Goal: Task Accomplishment & Management: Use online tool/utility

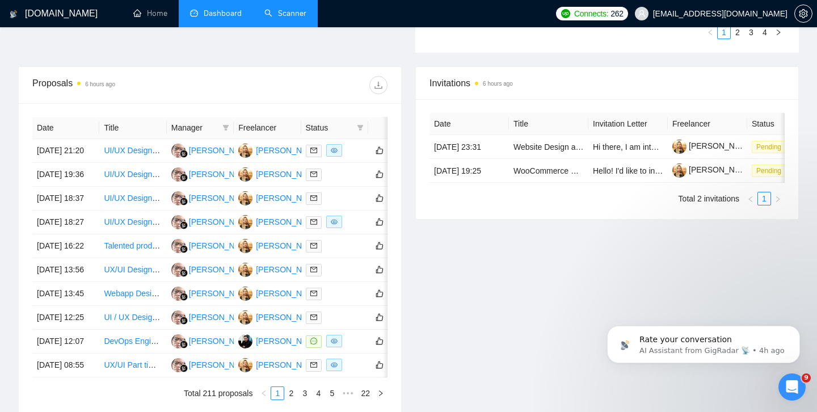
click at [281, 18] on link "Scanner" at bounding box center [285, 14] width 42 height 10
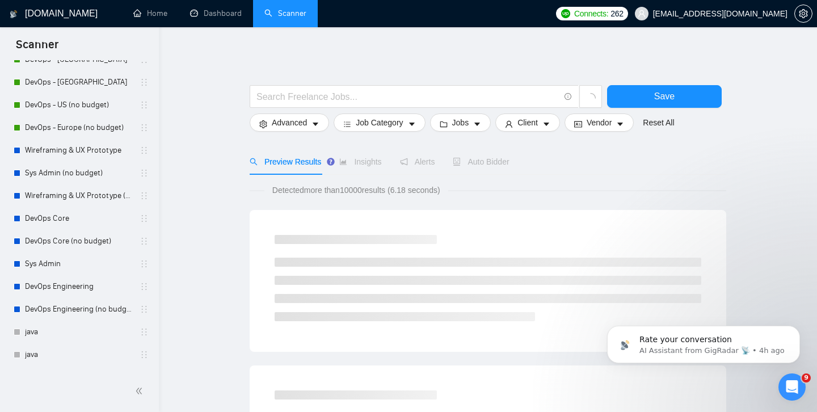
scroll to position [268, 0]
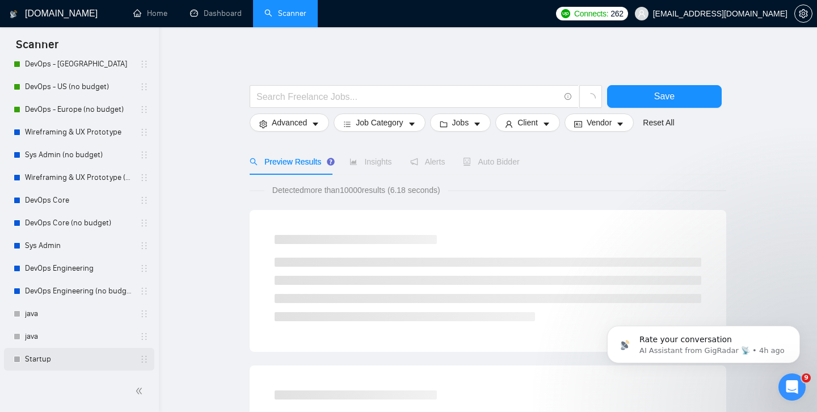
click at [36, 359] on link "Startup" at bounding box center [79, 359] width 108 height 23
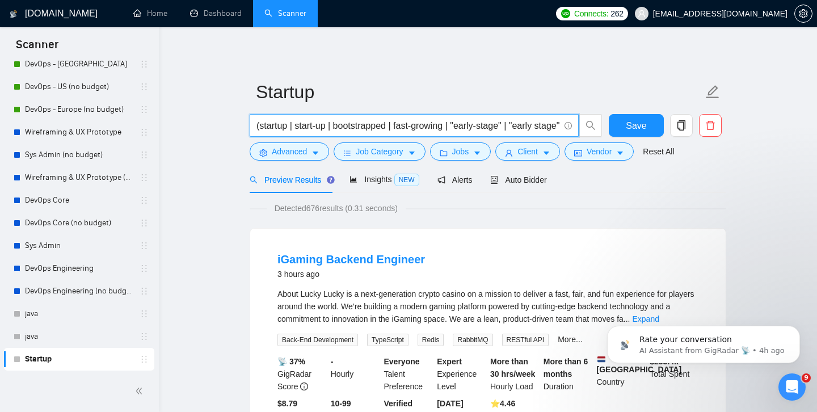
click at [407, 129] on input "(startup | start-up | bootstrapped | fast-growing | "early-stage" | "early stag…" at bounding box center [407, 126] width 303 height 14
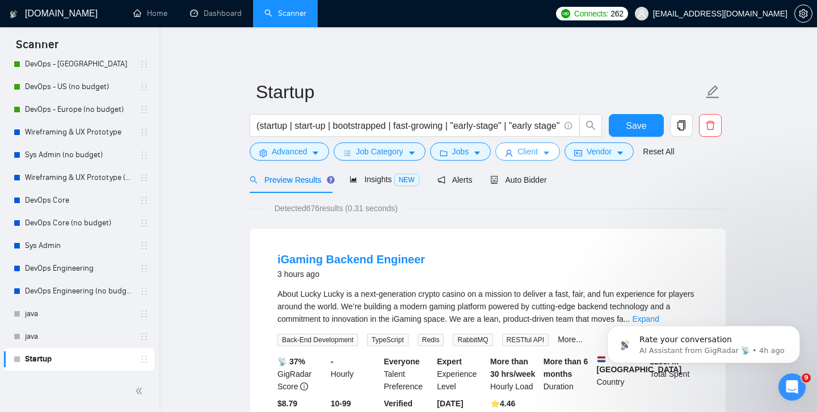
click at [526, 156] on span "Client" at bounding box center [527, 151] width 20 height 12
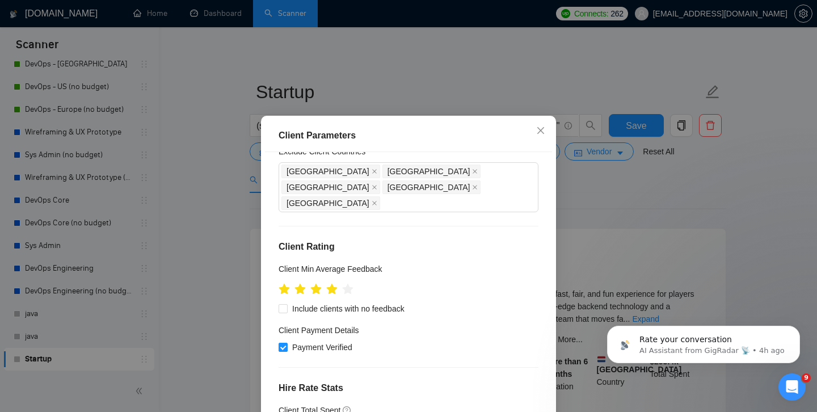
scroll to position [100, 0]
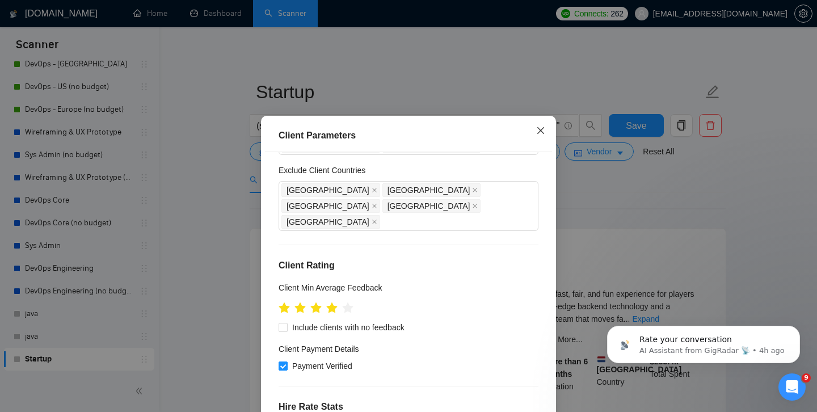
click at [542, 132] on icon "close" at bounding box center [540, 130] width 9 height 9
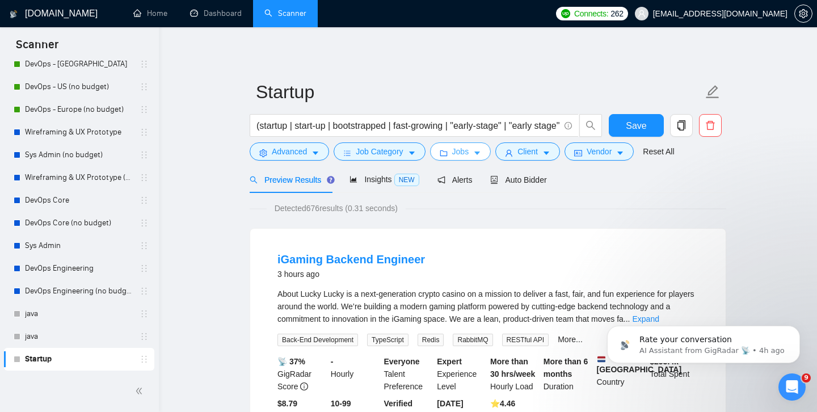
click at [462, 150] on span "Jobs" at bounding box center [460, 151] width 17 height 12
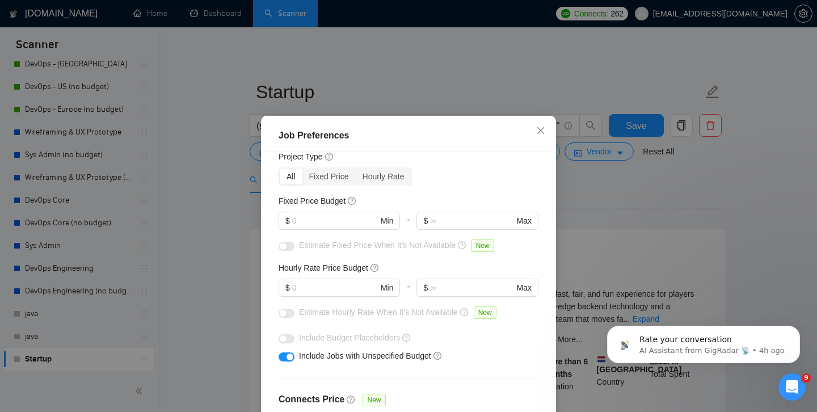
scroll to position [31, 0]
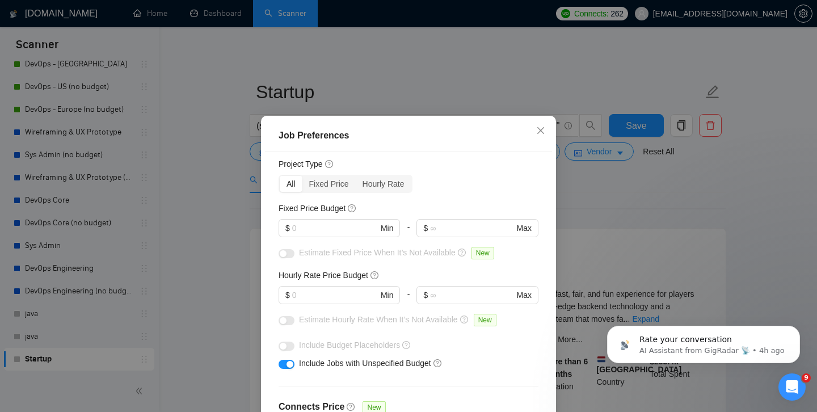
click at [461, 199] on div "Budget Project Type All Fixed Price Hourly Rate Fixed Price Budget $ Min - $ Ma…" at bounding box center [408, 296] width 287 height 288
click at [391, 185] on div "Hourly Rate" at bounding box center [384, 184] width 56 height 16
click at [356, 176] on input "Hourly Rate" at bounding box center [356, 176] width 0 height 0
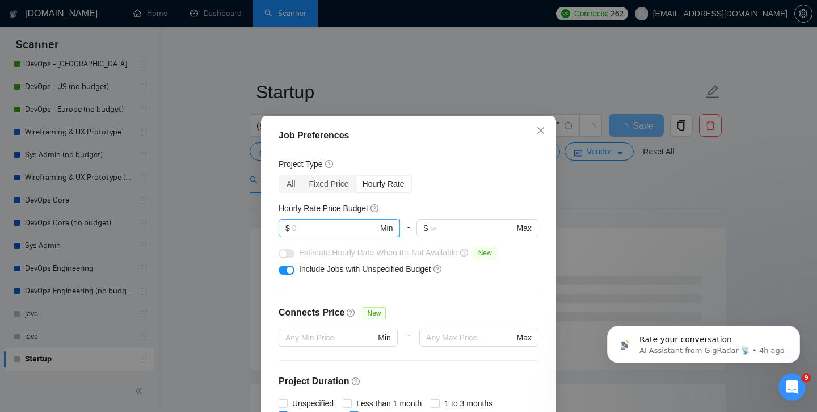
click at [344, 226] on input "text" at bounding box center [335, 228] width 86 height 12
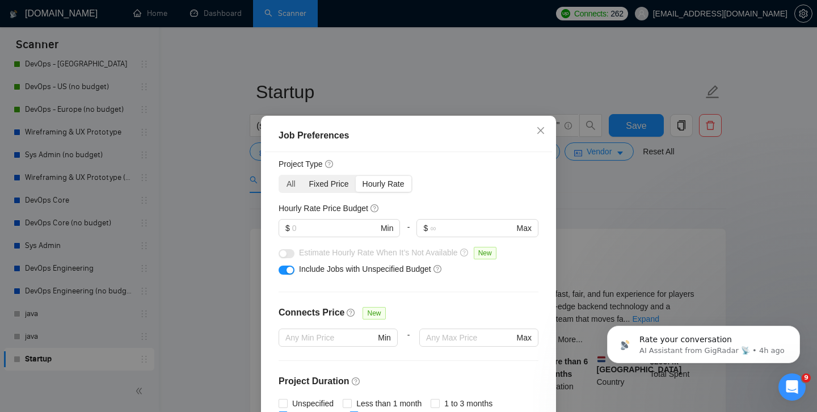
click at [320, 188] on div "Fixed Price" at bounding box center [328, 184] width 53 height 16
click at [302, 176] on input "Fixed Price" at bounding box center [302, 176] width 0 height 0
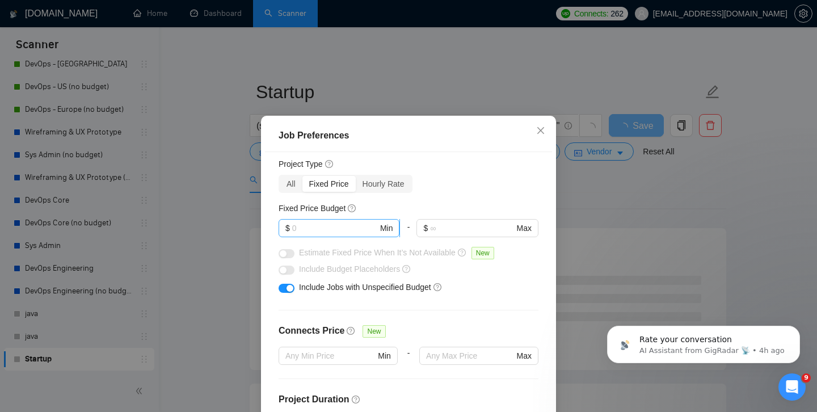
click at [351, 227] on input "text" at bounding box center [335, 228] width 86 height 12
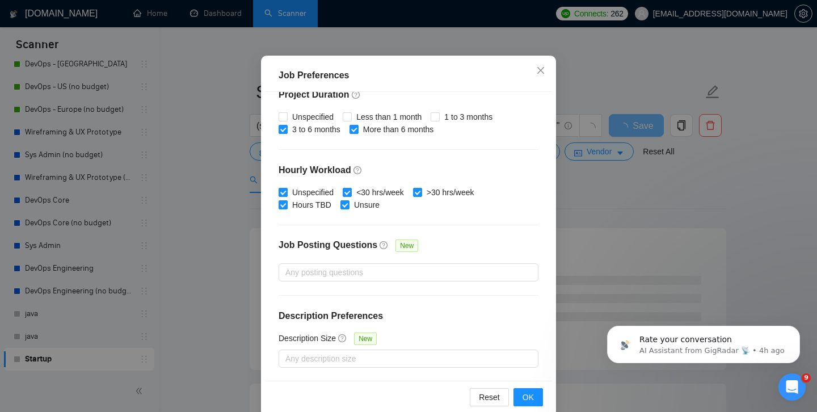
scroll to position [78, 0]
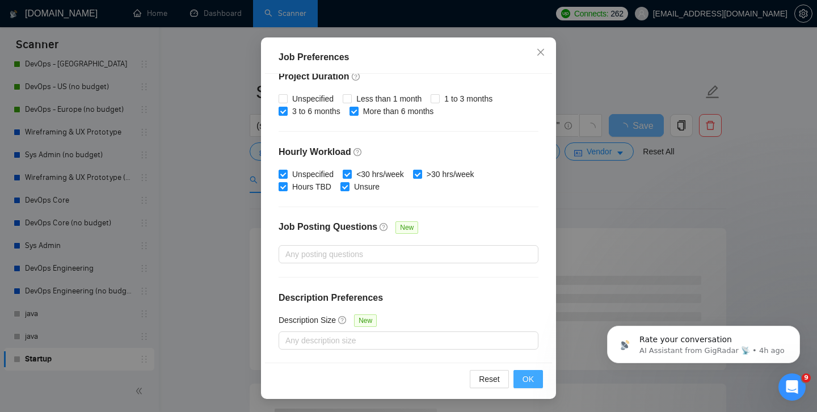
type input "5000"
click at [524, 375] on span "OK" at bounding box center [527, 379] width 11 height 12
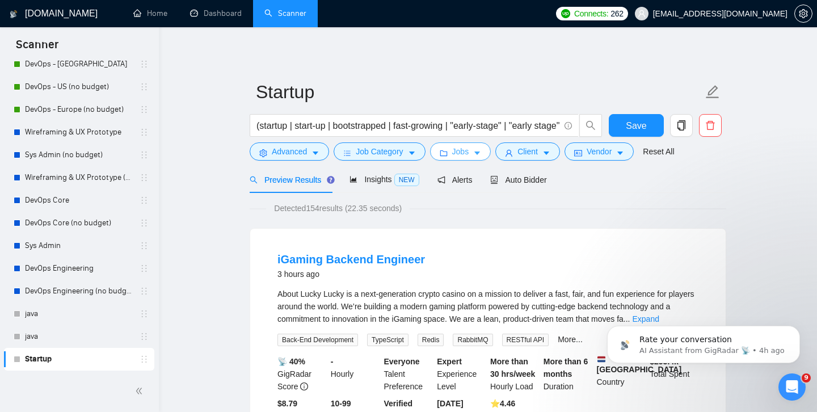
click at [480, 152] on icon "caret-down" at bounding box center [477, 153] width 6 height 3
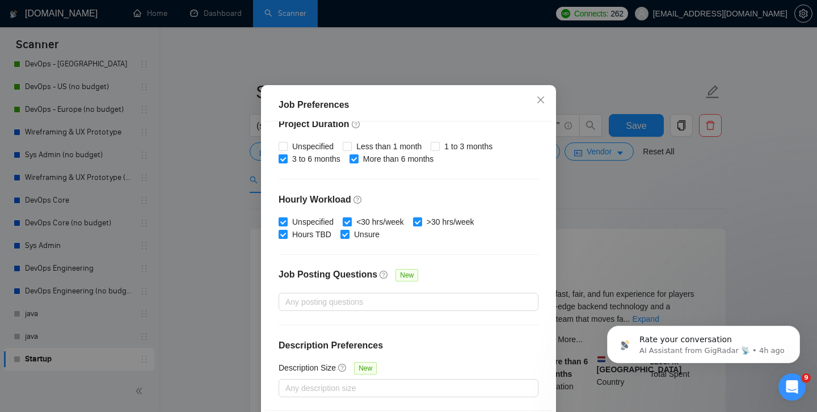
scroll to position [0, 0]
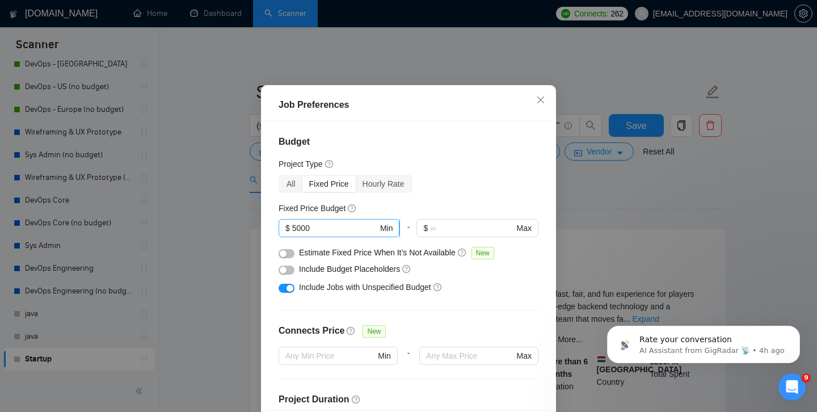
click at [352, 234] on input "5000" at bounding box center [335, 228] width 86 height 12
click at [450, 193] on div "All Fixed Price Hourly Rate" at bounding box center [408, 184] width 260 height 18
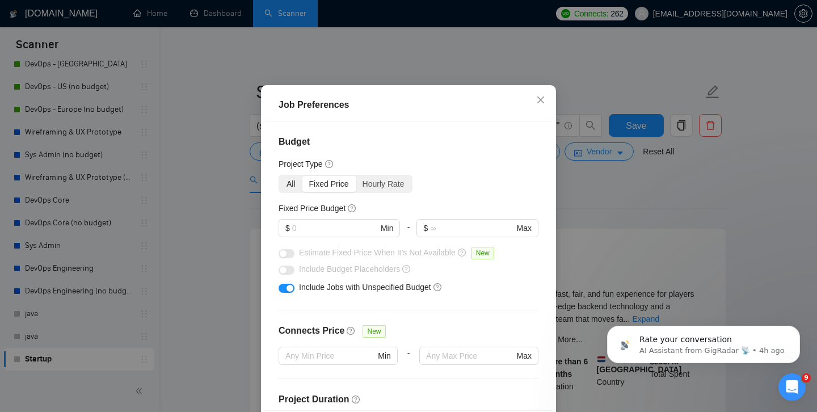
click at [290, 192] on div "All" at bounding box center [291, 184] width 23 height 16
click at [280, 176] on input "All" at bounding box center [280, 176] width 0 height 0
click at [290, 192] on div "All" at bounding box center [291, 184] width 23 height 16
click at [280, 176] on input "All" at bounding box center [280, 176] width 0 height 0
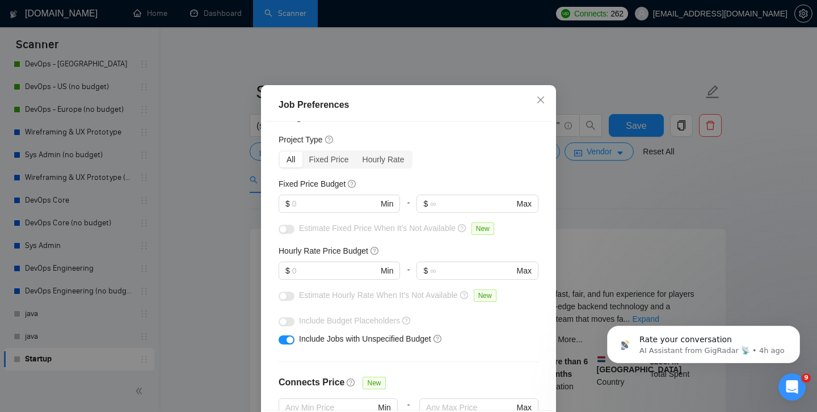
scroll to position [20, 0]
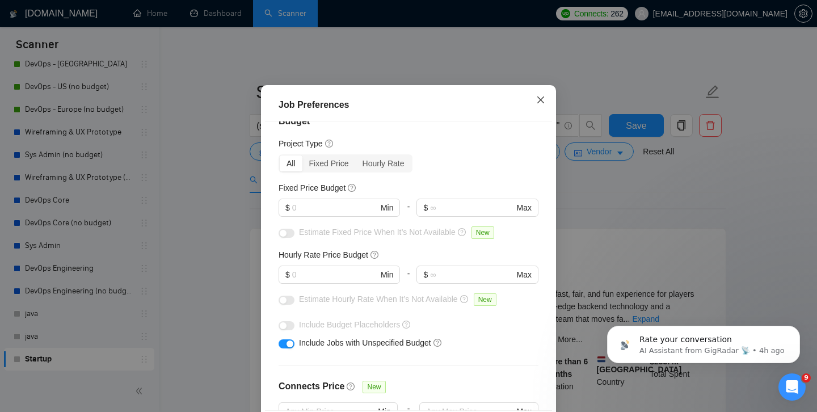
click at [540, 104] on icon "close" at bounding box center [540, 99] width 9 height 9
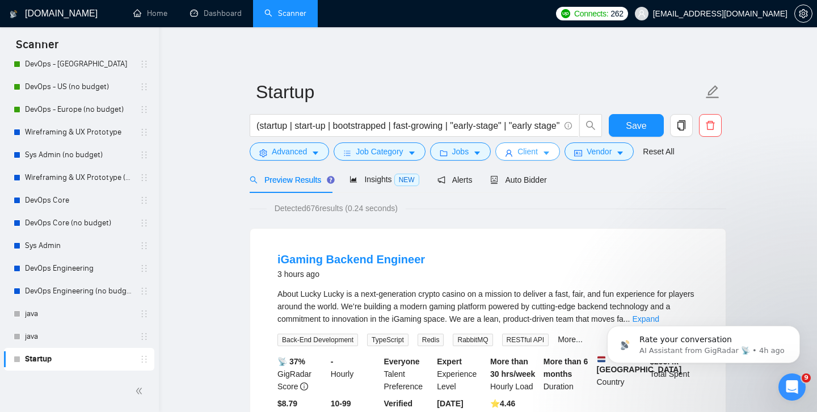
click at [530, 152] on span "Client" at bounding box center [527, 151] width 20 height 12
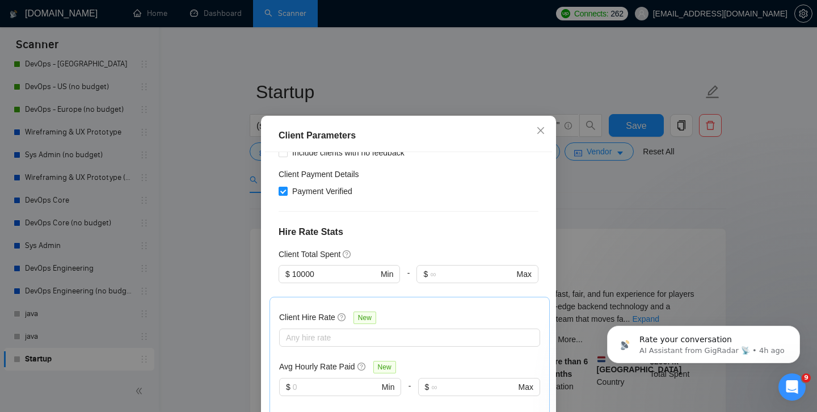
scroll to position [291, 0]
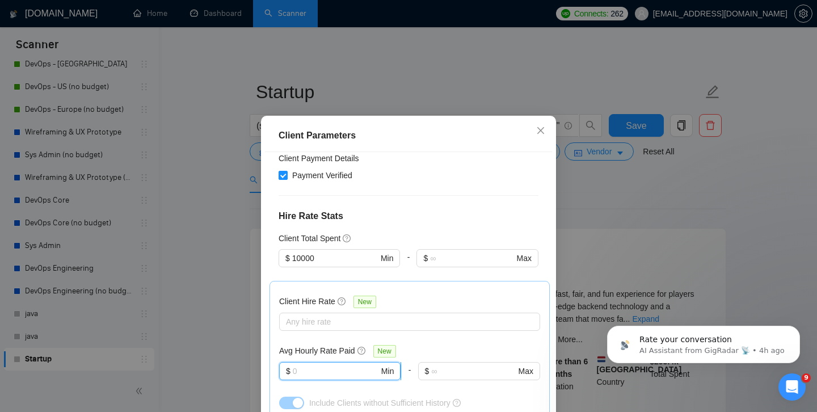
click at [324, 365] on input "text" at bounding box center [336, 371] width 86 height 12
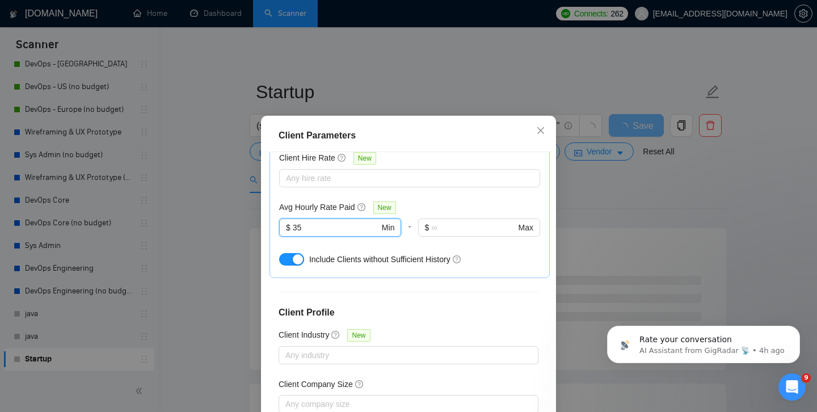
scroll to position [78, 0]
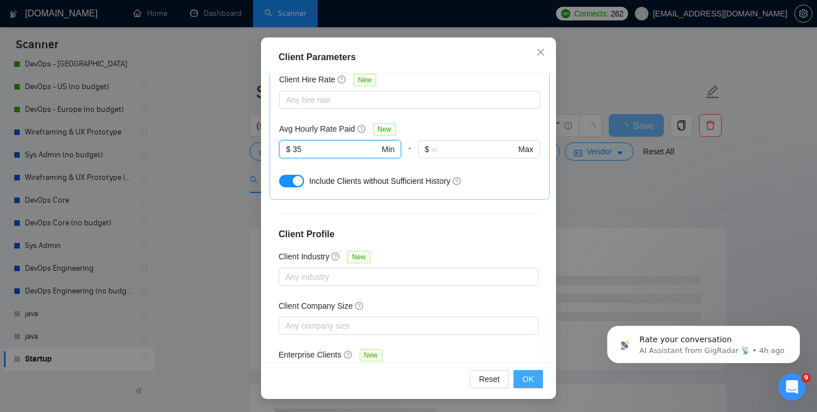
type input "35"
click at [530, 377] on span "OK" at bounding box center [527, 379] width 11 height 12
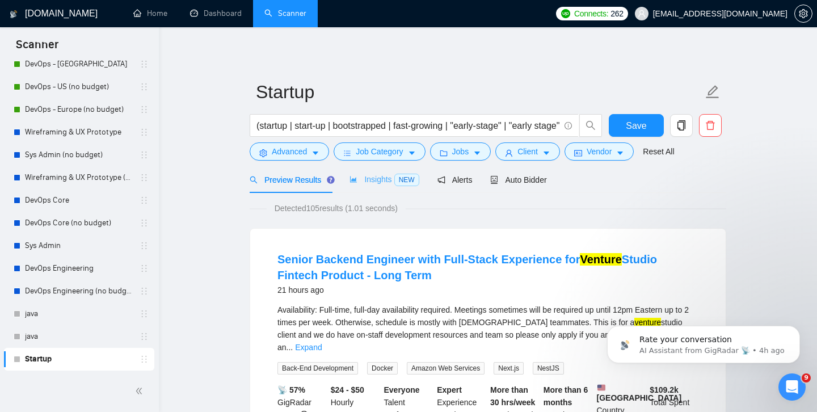
click at [370, 186] on div "Insights NEW" at bounding box center [383, 179] width 69 height 27
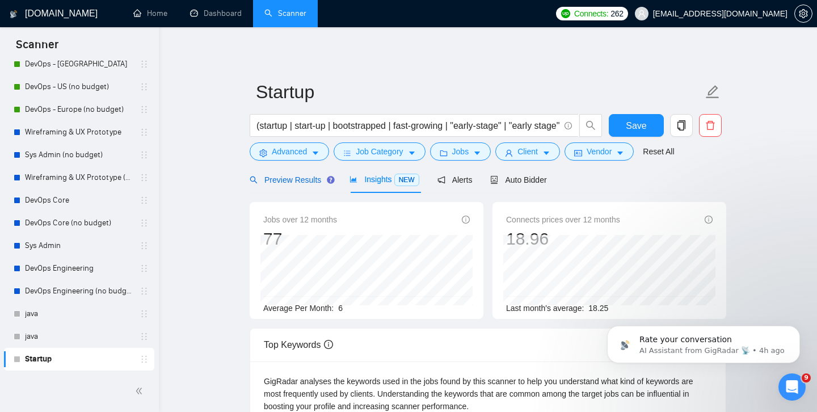
click at [297, 180] on span "Preview Results" at bounding box center [291, 179] width 82 height 9
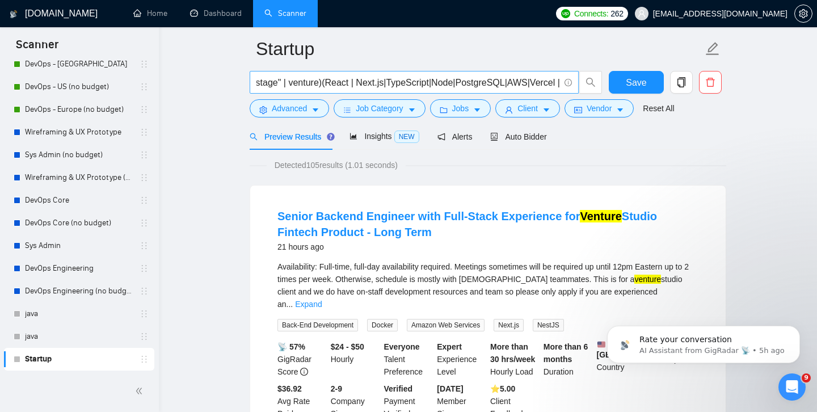
scroll to position [0, 275]
click at [403, 83] on input "(startup | start-up | bootstrapped | fast-growing | "early-stage" | "early stag…" at bounding box center [407, 82] width 303 height 14
click at [530, 84] on input "(startup | start-up | bootstrapped | fast-growing | "early-stage" | "early stag…" at bounding box center [407, 82] width 303 height 14
drag, startPoint x: 530, startPoint y: 83, endPoint x: 279, endPoint y: 80, distance: 251.3
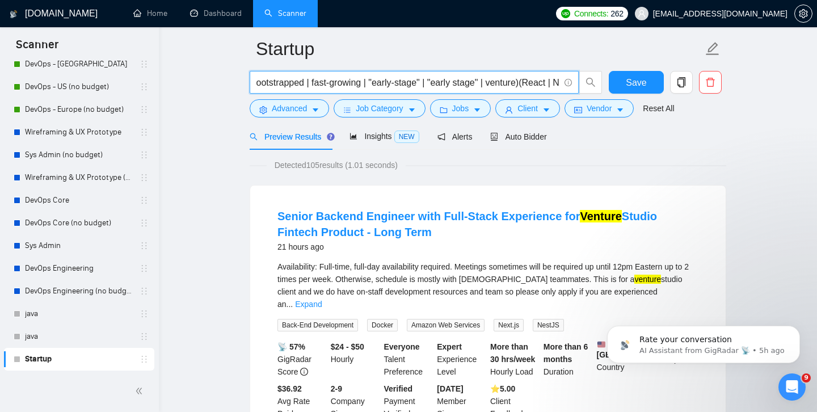
click at [279, 80] on input "(startup | start-up | bootstrapped | fast-growing | "early-stage" | "early stag…" at bounding box center [407, 82] width 303 height 14
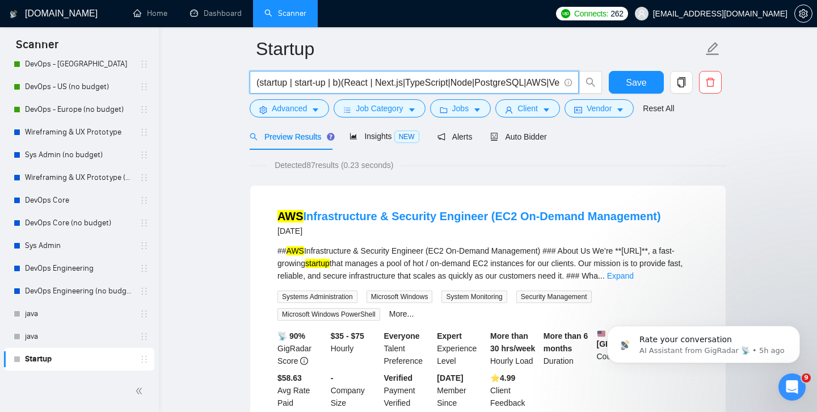
drag, startPoint x: 341, startPoint y: 84, endPoint x: 297, endPoint y: 83, distance: 44.2
click at [297, 83] on input "(startup | start-up | b)(React | Next.js|TypeScript|Node|PostgreSQL|AWS|Vercel …" at bounding box center [407, 82] width 303 height 14
click at [277, 81] on input "(startup | )(React | Next.js|TypeScript|Node|PostgreSQL|AWS|Vercel | Java | AI …" at bounding box center [407, 82] width 303 height 14
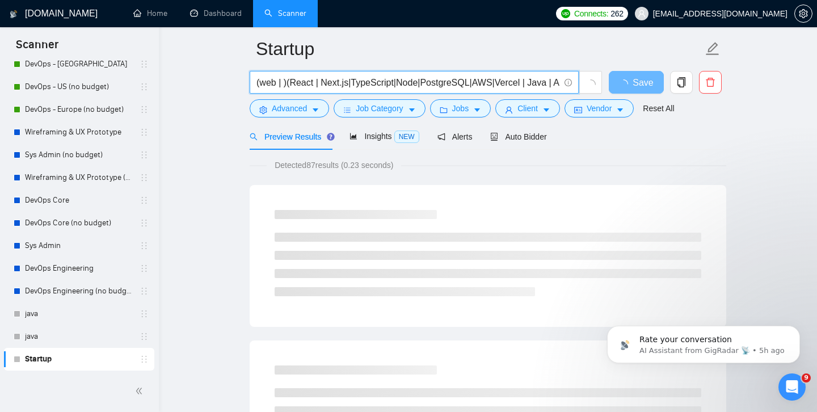
click at [283, 82] on input "(web | )(React | Next.js|TypeScript|Node|PostgreSQL|AWS|Vercel | Java | AI |ML|…" at bounding box center [407, 82] width 303 height 14
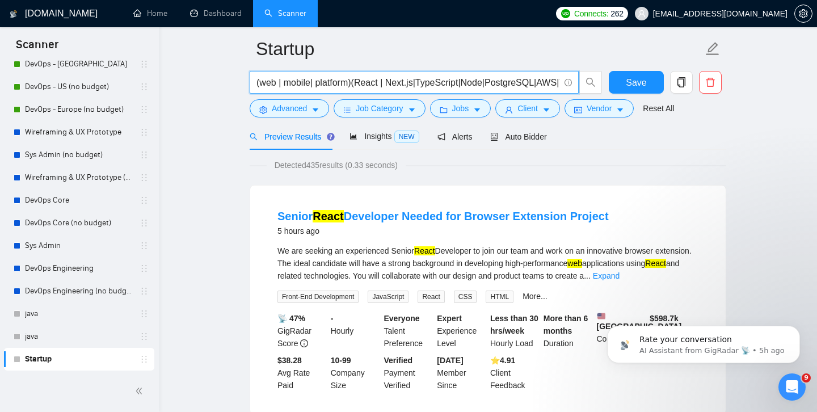
click at [332, 83] on input "(web | mobile| platform)(React | Next.js|TypeScript|Node|PostgreSQL|AWS|Vercel …" at bounding box center [407, 82] width 303 height 14
click at [293, 82] on input "(web | mobile|)(React | Next.js|TypeScript|Node|PostgreSQL|AWS|Vercel | Java | …" at bounding box center [407, 82] width 303 height 14
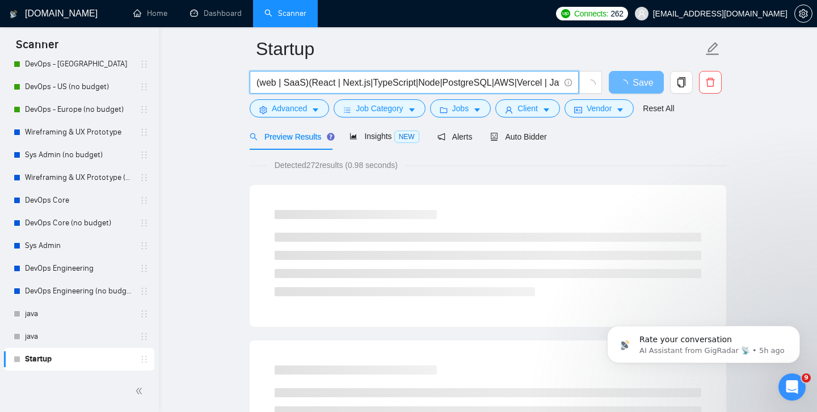
click at [267, 85] on input "(web | SaaS)(React | Next.js|TypeScript|Node|PostgreSQL|AWS|Vercel | Java | AI …" at bounding box center [407, 82] width 303 height 14
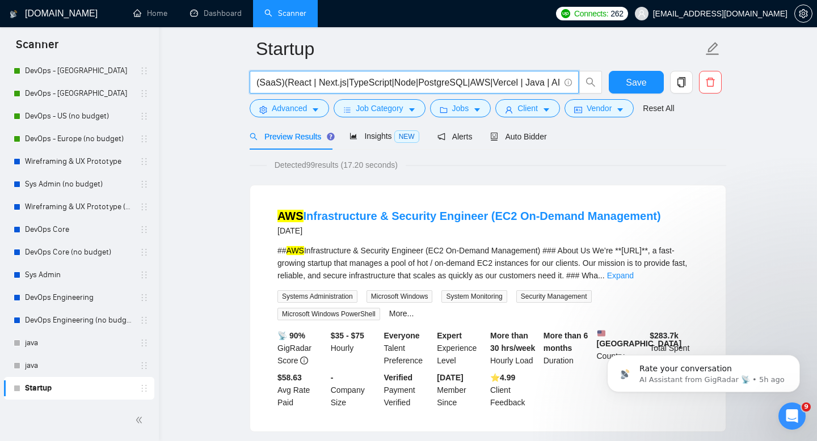
scroll to position [238, 0]
click at [282, 79] on input "(SaaS)(React | Next.js|TypeScript|Node|PostgreSQL|AWS|Vercel | Java | AI |ML|"B…" at bounding box center [407, 82] width 303 height 14
click at [259, 82] on input "(SaaS(React | Next.js|TypeScript|Node|PostgreSQL|AWS|Vercel | Java | AI |ML|"Bi…" at bounding box center [407, 82] width 303 height 14
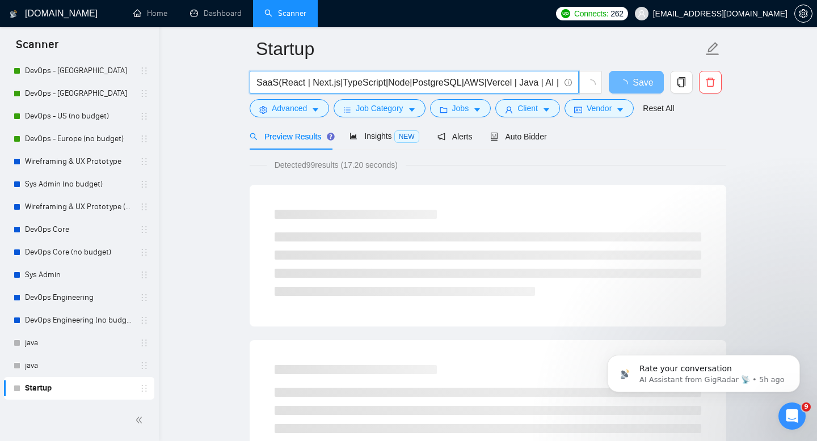
click at [277, 83] on input "SaaS(React | Next.js|TypeScript|Node|PostgreSQL|AWS|Vercel | Java | AI |ML|"Big…" at bounding box center [407, 82] width 303 height 14
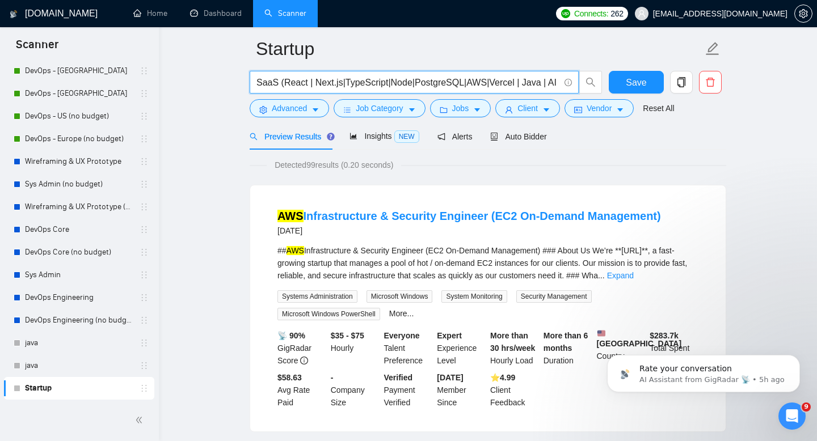
click at [488, 85] on input "SaaS (React | Next.js|TypeScript|Node|PostgreSQL|AWS|Vercel | Java | AI |ML|"Bi…" at bounding box center [407, 82] width 303 height 14
click at [555, 81] on input "SaaS (React | Next.js|TypeScript|Node|PostgreSQL|AWS| Vercel | Java | AI |ML|"B…" at bounding box center [407, 82] width 303 height 14
click at [258, 80] on input "SaaS (React | Next.js|TypeScript|Node|PostgreSQL|AWS| Vercel | Java | AI |ML|"B…" at bounding box center [407, 82] width 303 height 14
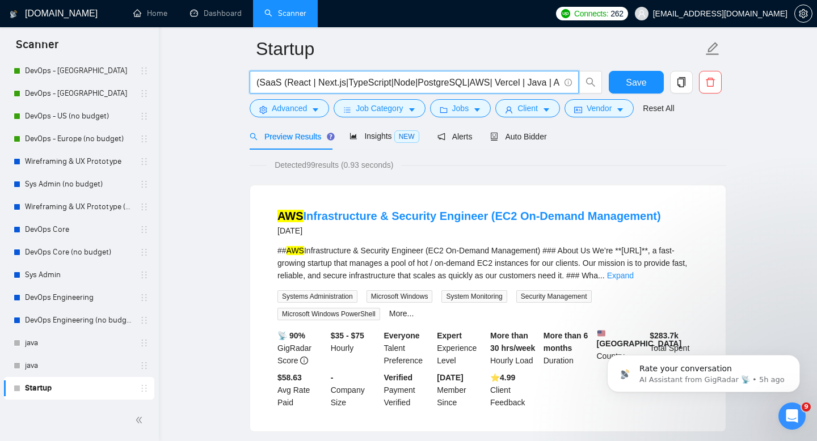
click at [271, 85] on input "(SaaS (React | Next.js|TypeScript|Node|PostgreSQL|AWS| Vercel | Java | AI |ML|"…" at bounding box center [407, 82] width 303 height 14
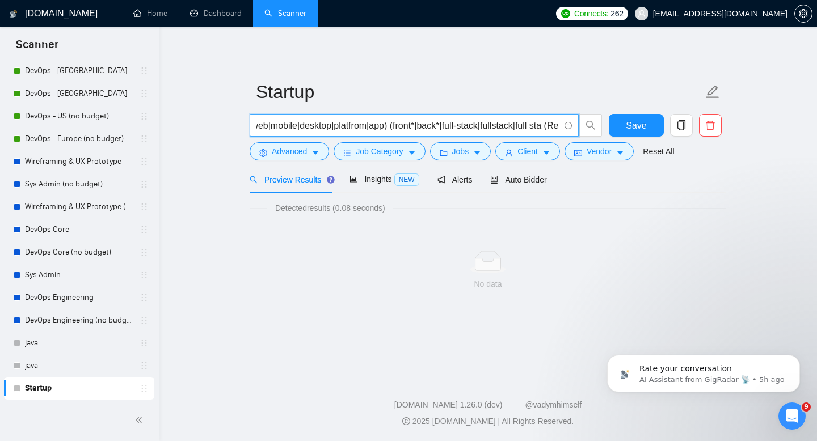
click at [529, 129] on input "(web|mobile|desktop|platfrom|app) (front*|back*|full-stack|fullstack|full sta (…" at bounding box center [407, 126] width 303 height 14
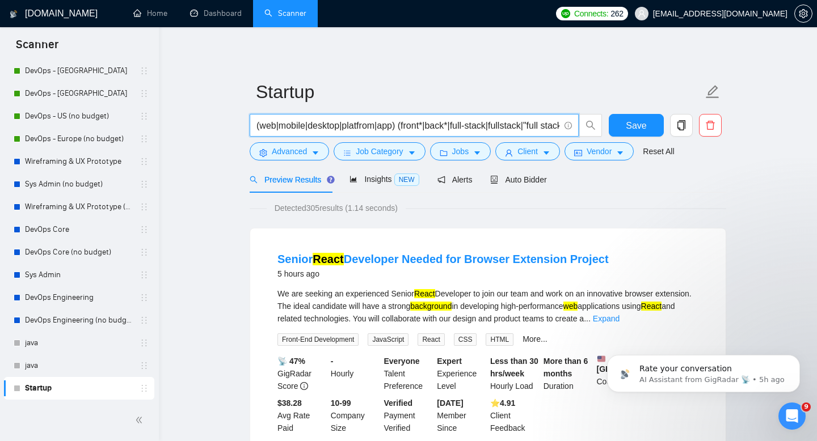
click at [369, 126] on input "(web|mobile|desktop|platfrom|app) (front*|back*|full-stack|fullstack|"full stac…" at bounding box center [407, 126] width 303 height 14
drag, startPoint x: 403, startPoint y: 126, endPoint x: 207, endPoint y: 121, distance: 195.7
drag, startPoint x: 440, startPoint y: 128, endPoint x: 254, endPoint y: 116, distance: 185.9
click at [254, 116] on span "(front*|back*|full-stack|fullstack|"full stack") (React | Next.js|TypeScript|No…" at bounding box center [414, 125] width 329 height 23
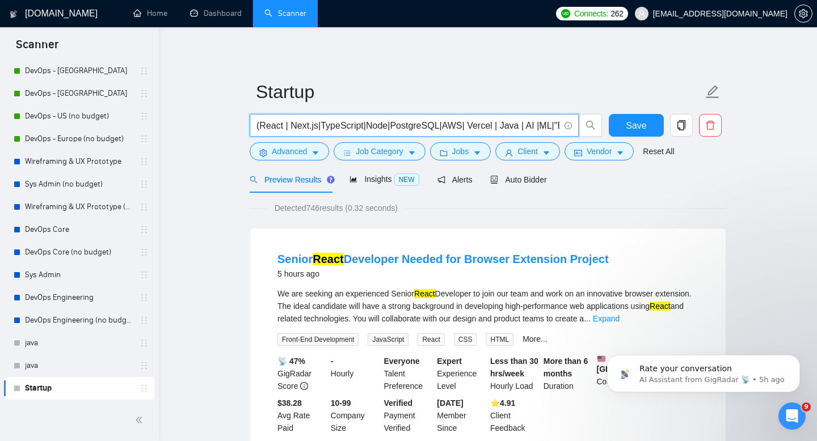
type input "(React | Next.js|TypeScript|Node|PostgreSQL|AWS| Vercel | Java | AI |ML|"Big Da…"
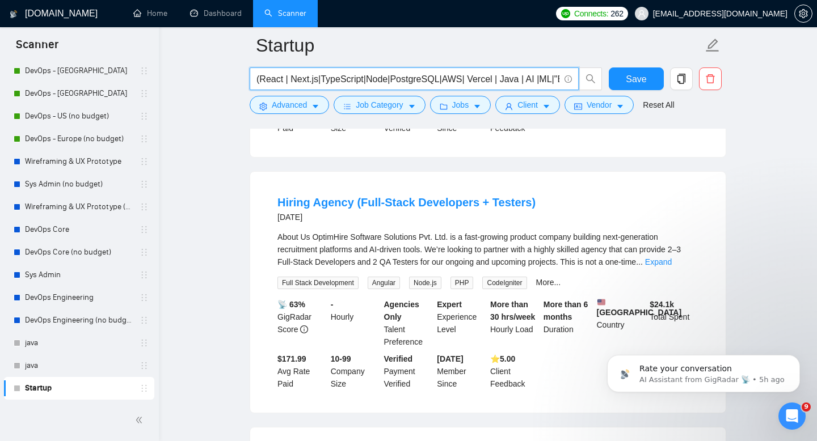
scroll to position [1887, 0]
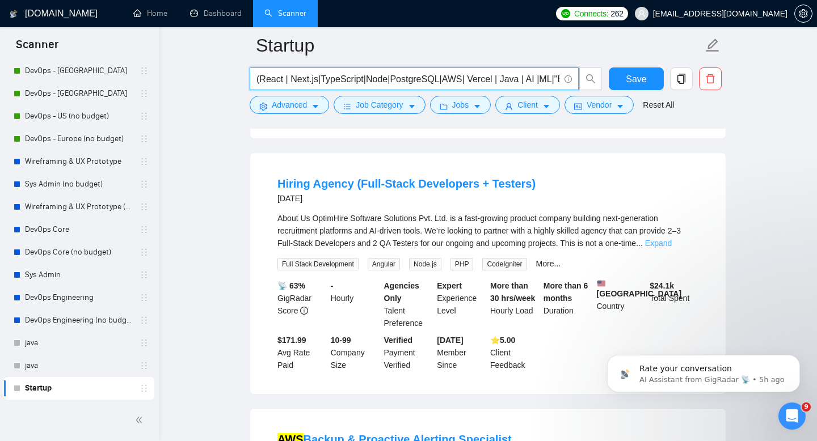
click at [672, 246] on link "Expand" at bounding box center [658, 243] width 27 height 9
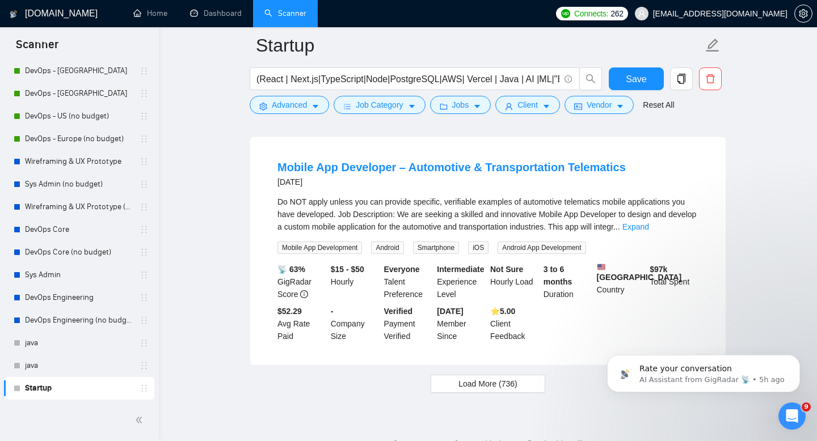
scroll to position [2723, 0]
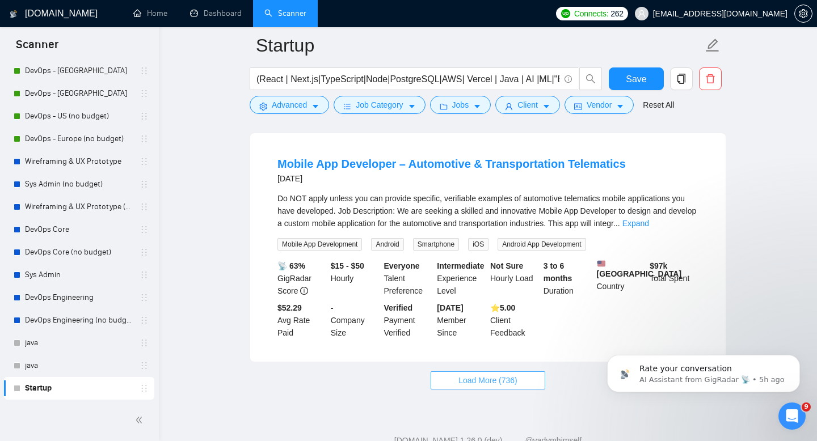
click at [503, 386] on span "Load More (736)" at bounding box center [487, 380] width 59 height 12
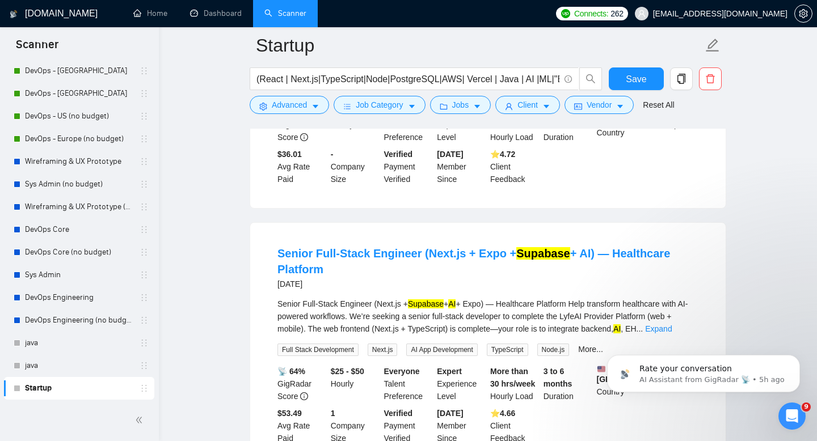
scroll to position [3771, 0]
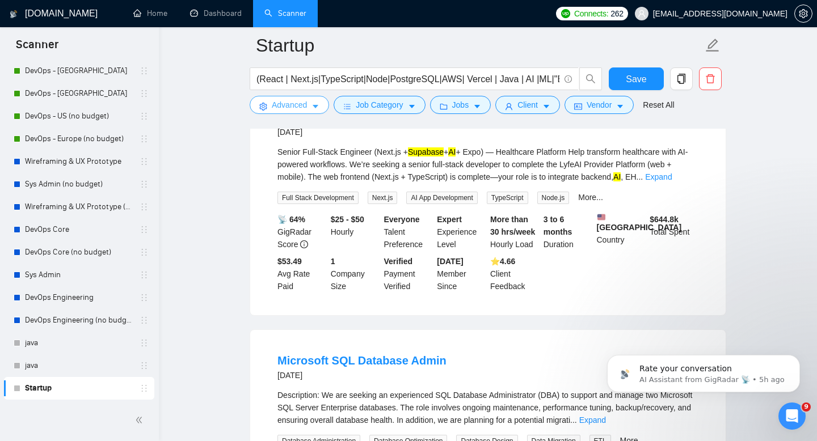
click at [296, 111] on span "Advanced" at bounding box center [289, 105] width 35 height 12
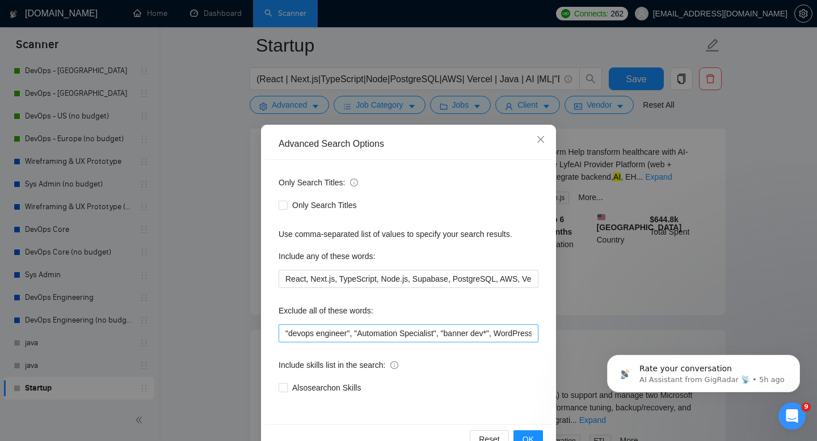
scroll to position [14, 0]
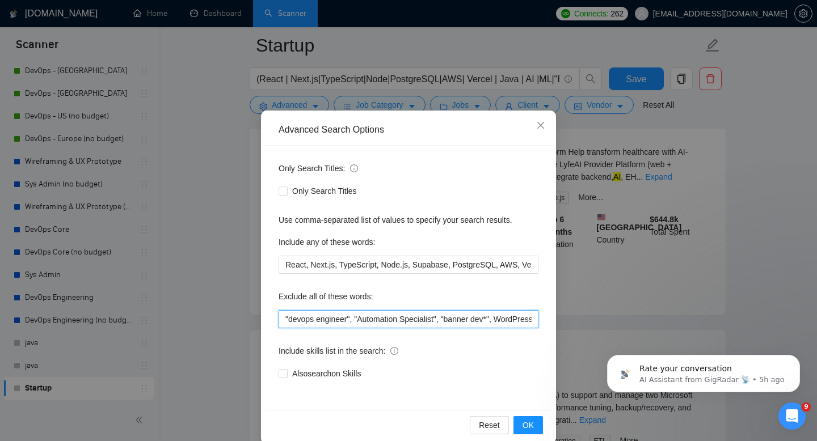
drag, startPoint x: 355, startPoint y: 318, endPoint x: 268, endPoint y: 317, distance: 87.3
click at [268, 317] on div "Only Search Titles: Only Search Titles Use comma-separated list of values to sp…" at bounding box center [408, 278] width 287 height 264
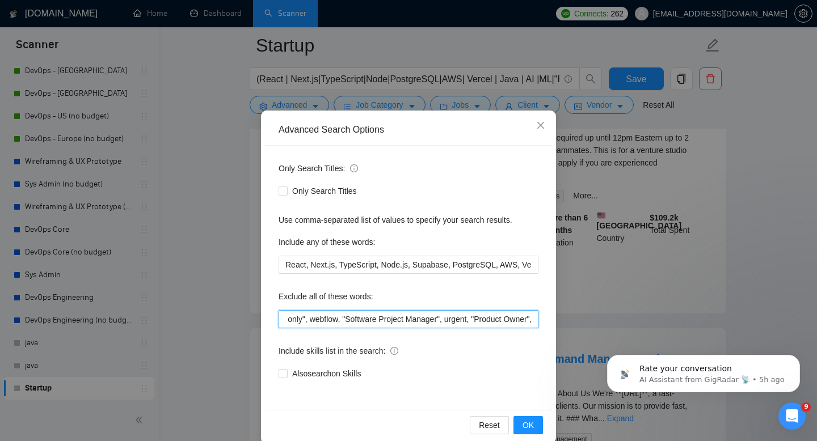
scroll to position [0, 287]
type input ""Automation Specialist", "banner dev*", WordPress, "no agenc*", "freelanc* only…"
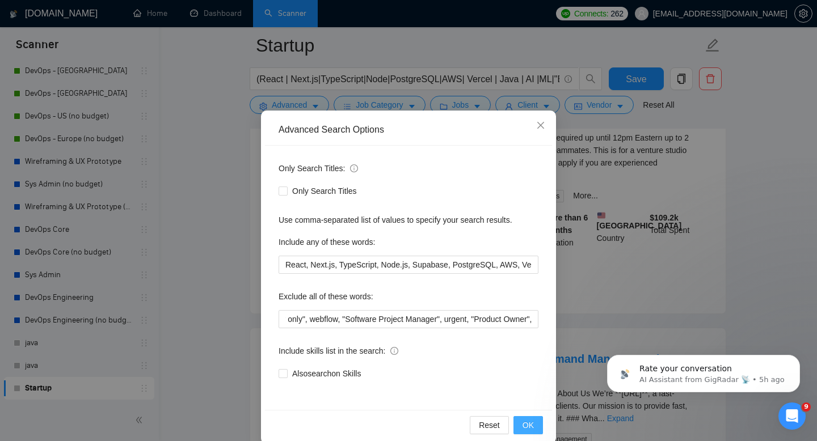
click at [527, 411] on span "OK" at bounding box center [527, 425] width 11 height 12
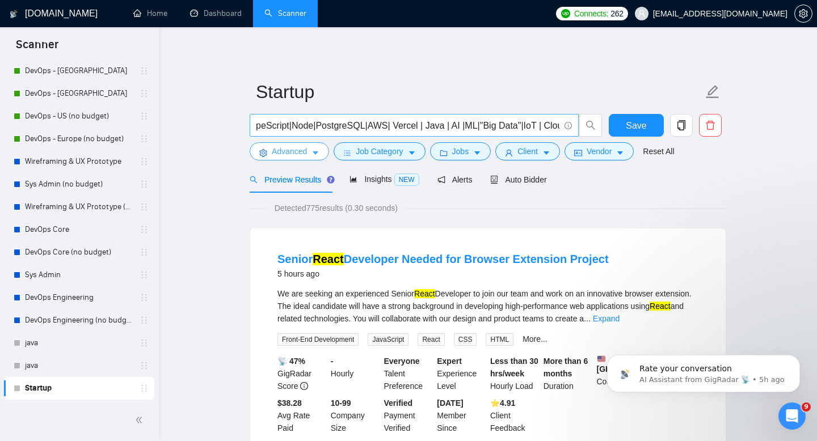
scroll to position [0, 0]
click at [258, 126] on input "(React | Next.js|TypeScript|Node|PostgreSQL|AWS| Vercel | Java | AI |ML|"Big Da…" at bounding box center [407, 126] width 303 height 14
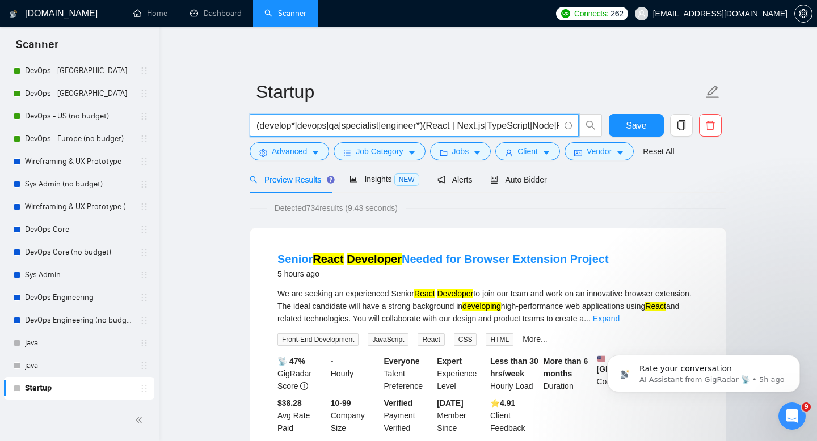
click at [396, 127] on input "(develop*|devops|qa|specialist|engineer*)(React | Next.js|TypeScript|Node|Postg…" at bounding box center [407, 126] width 303 height 14
drag, startPoint x: 382, startPoint y: 128, endPoint x: 423, endPoint y: 128, distance: 40.3
click at [423, 128] on input "(develop*|devops|qa|specialist|engineer*)(React | Next.js|TypeScript|Node|Postg…" at bounding box center [407, 126] width 303 height 14
click at [365, 128] on input "(develop*|devops|qa|specialist)(React | Next.js|TypeScript|Node|PostgreSQL|AWS|…" at bounding box center [407, 126] width 303 height 14
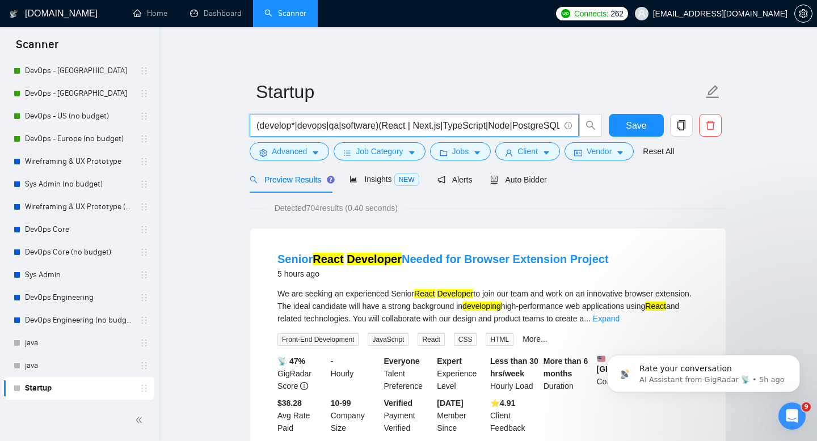
drag, startPoint x: 342, startPoint y: 128, endPoint x: 377, endPoint y: 129, distance: 34.6
click at [377, 129] on input "(develop*|devops|qa|software)(React | Next.js|TypeScript|Node|PostgreSQL|AWS| V…" at bounding box center [407, 126] width 303 height 14
type input "(develop*|devops| solution*| app|web|mobile)(React | Next.js|TypeScript|Node|Po…"
click at [538, 150] on span "Client" at bounding box center [527, 151] width 20 height 12
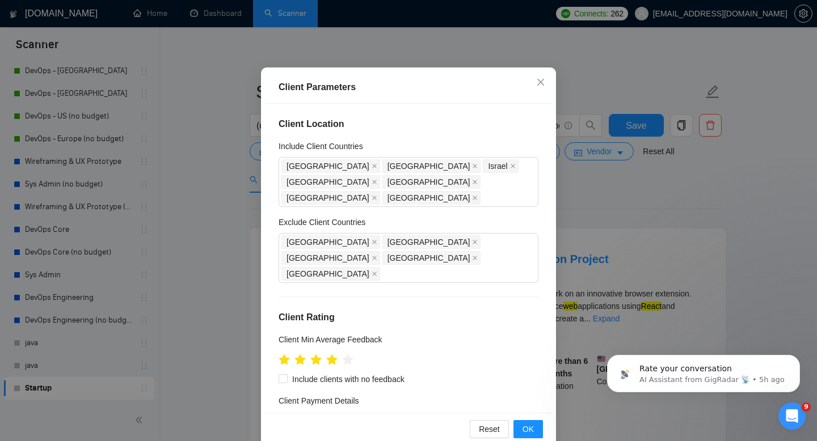
scroll to position [55, 0]
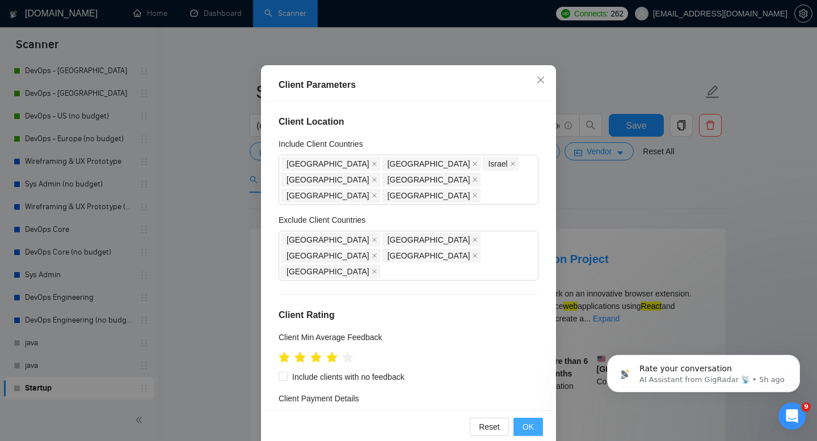
click at [521, 411] on button "OK" at bounding box center [527, 427] width 29 height 18
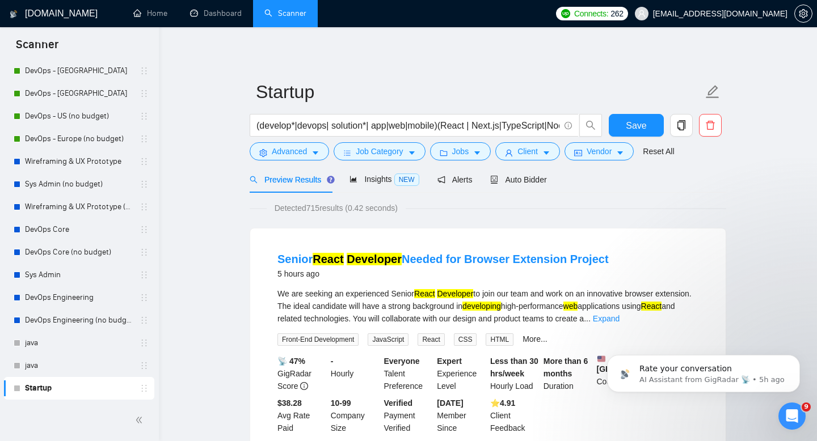
scroll to position [22, 0]
click at [535, 156] on span "Client" at bounding box center [527, 151] width 20 height 12
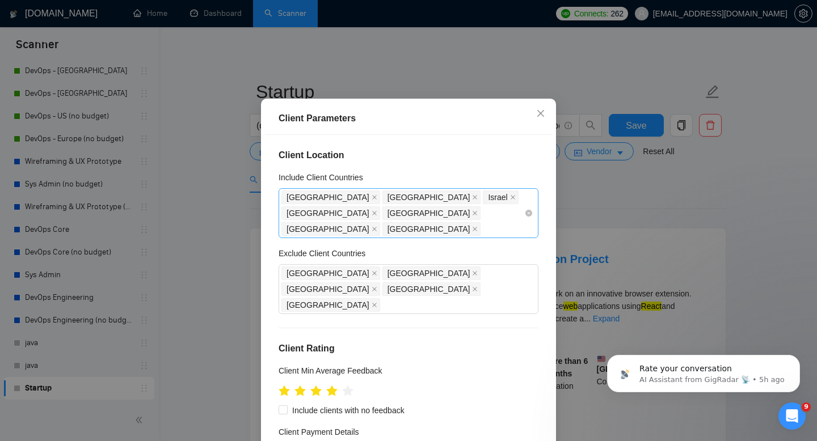
click at [483, 234] on div "[GEOGRAPHIC_DATA] [GEOGRAPHIC_DATA] [GEOGRAPHIC_DATA] [GEOGRAPHIC_DATA] [GEOGRA…" at bounding box center [402, 213] width 243 height 48
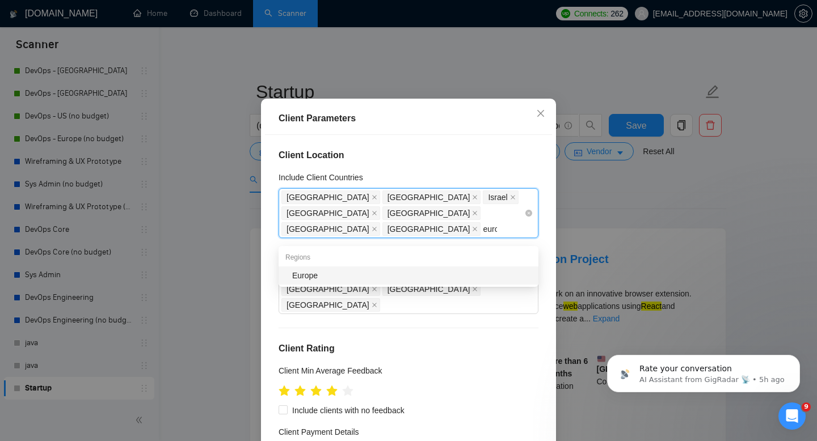
type input "europ"
click at [405, 278] on div "Europe" at bounding box center [411, 275] width 239 height 12
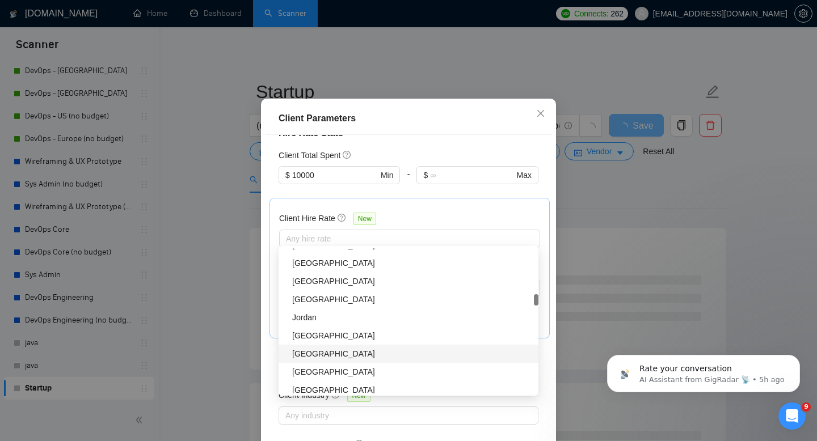
scroll to position [413, 0]
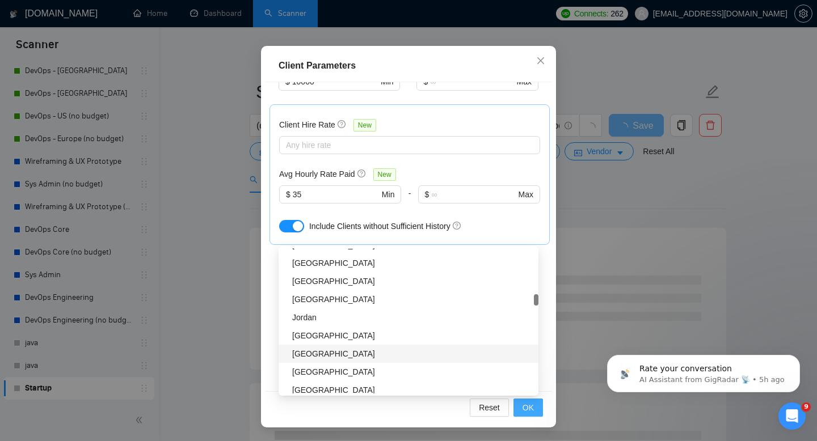
click at [536, 404] on button "OK" at bounding box center [527, 408] width 29 height 18
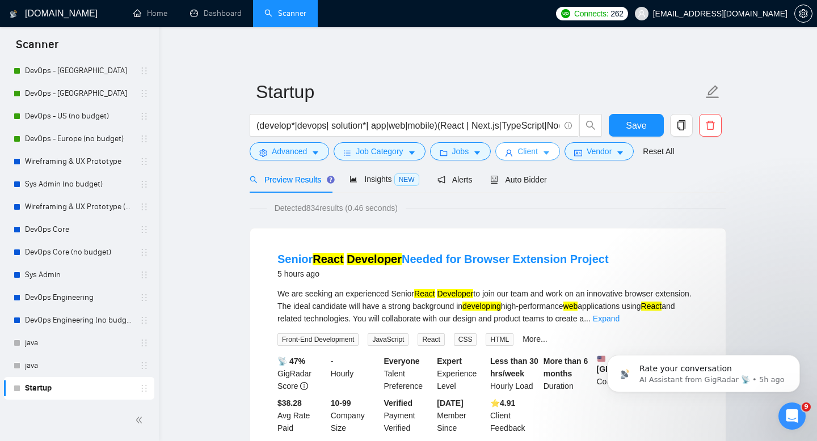
scroll to position [0, 0]
click at [520, 151] on button "Client" at bounding box center [527, 151] width 65 height 18
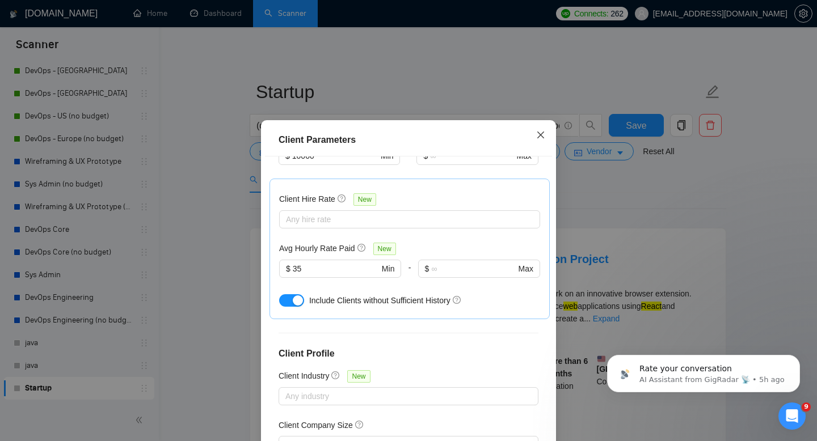
click at [536, 141] on span "Close" at bounding box center [540, 135] width 31 height 31
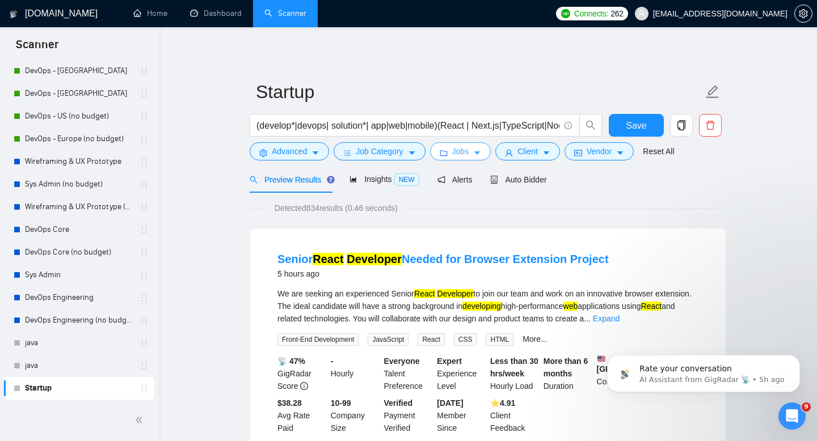
click at [469, 153] on span "Jobs" at bounding box center [460, 151] width 17 height 12
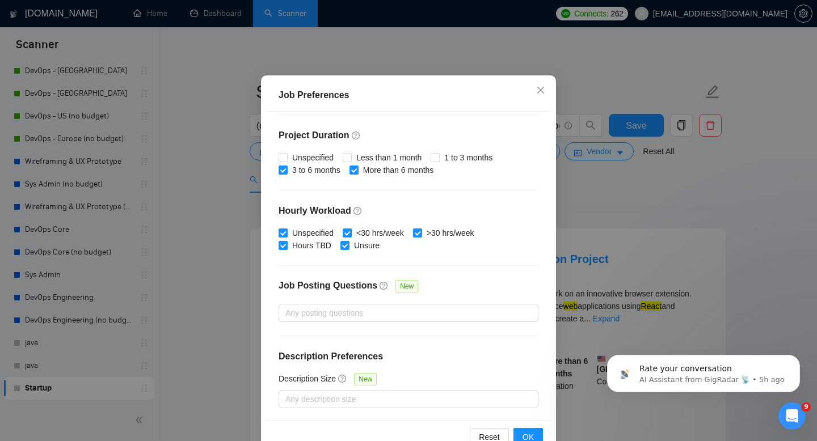
scroll to position [74, 0]
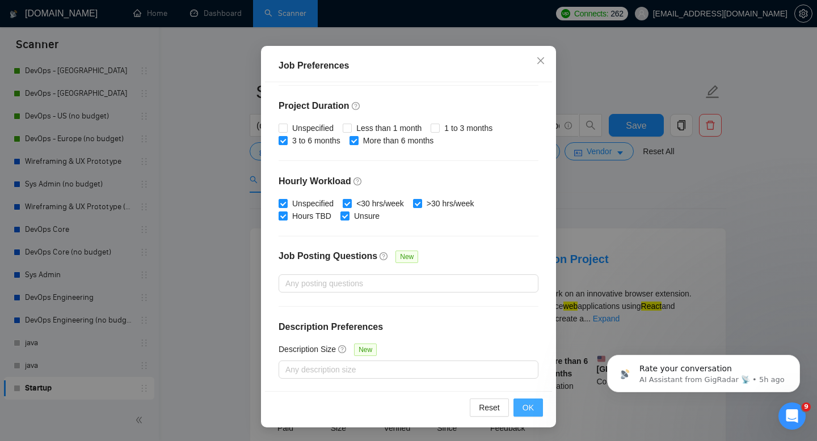
click at [529, 408] on span "OK" at bounding box center [527, 408] width 11 height 12
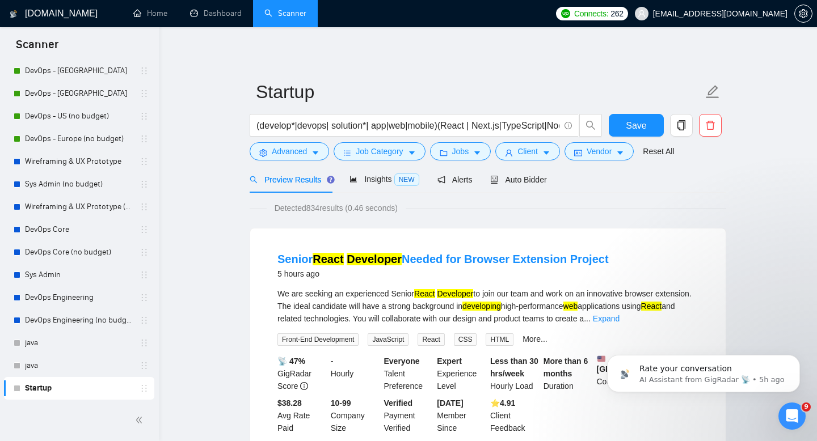
scroll to position [22, 0]
click at [440, 125] on input "(develop*|devops| solution*| app|web|mobile)(React | Next.js|TypeScript|Node|Po…" at bounding box center [407, 126] width 303 height 14
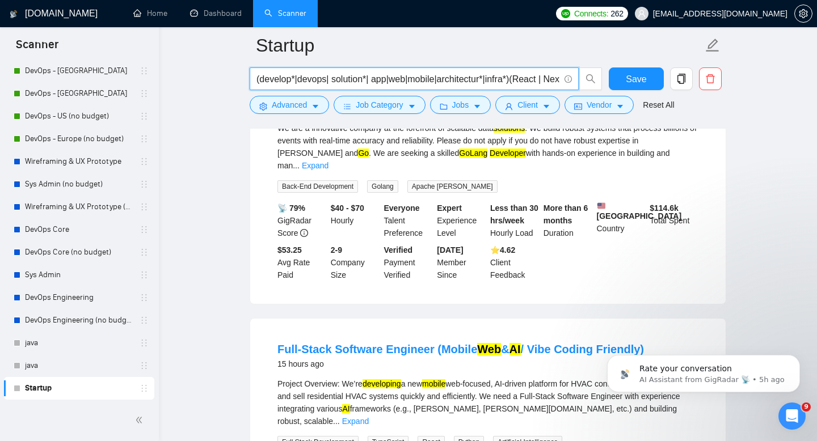
scroll to position [417, 0]
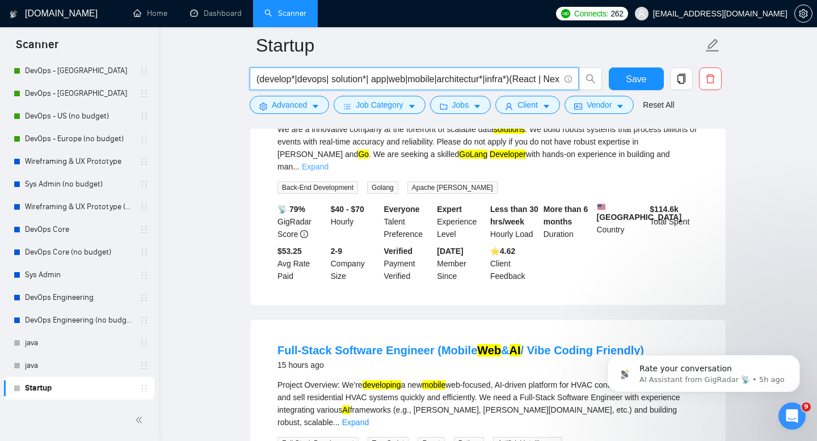
click at [328, 165] on link "Expand" at bounding box center [315, 166] width 27 height 9
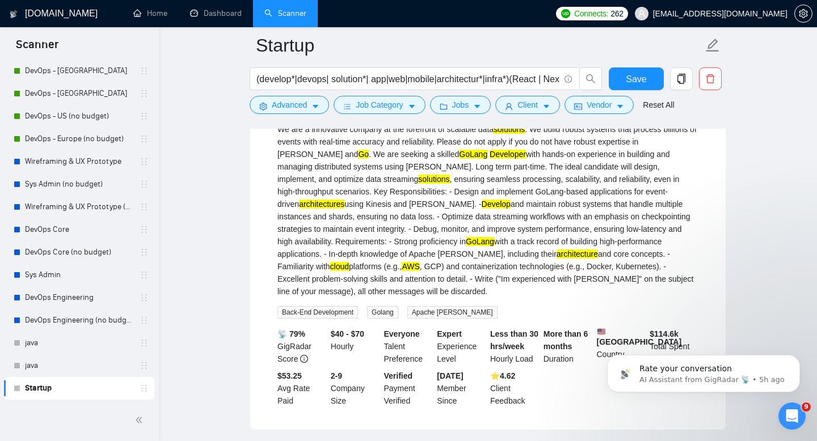
click at [650, 204] on div "We are a innovative company at the forefront of scalable data solutions . We bu…" at bounding box center [487, 210] width 421 height 175
click at [514, 78] on input "(develop*|devops| solution*| app|web|mobile|architectur*|infra*)(React | Next.j…" at bounding box center [407, 79] width 303 height 14
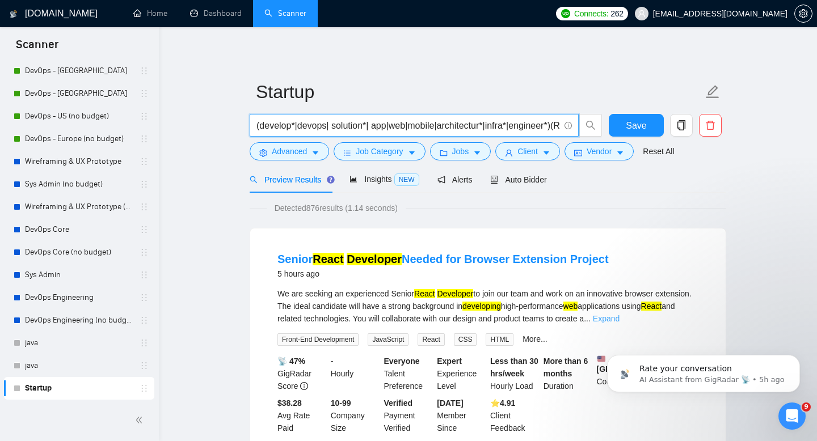
click at [619, 318] on link "Expand" at bounding box center [606, 318] width 27 height 9
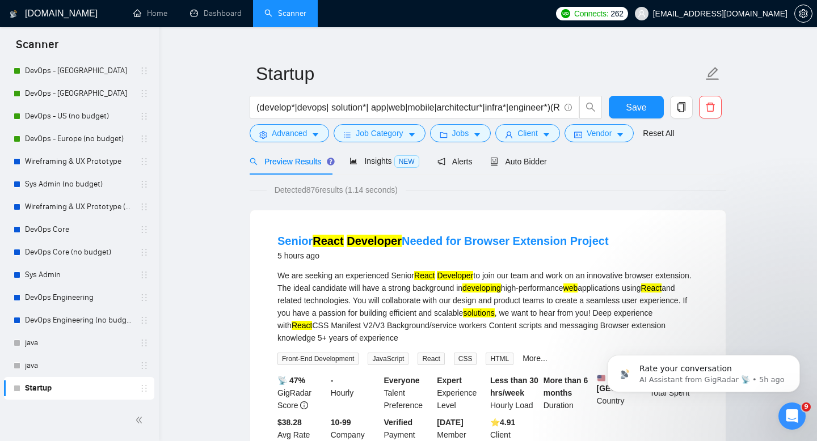
scroll to position [19, 0]
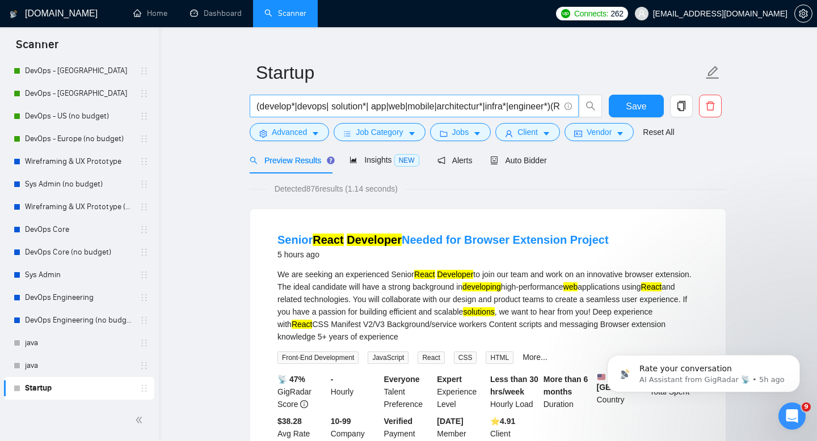
click at [389, 108] on input "(develop*|devops| solution*| app|web|mobile|architectur*|infra*|engineer*)(Reac…" at bounding box center [407, 106] width 303 height 14
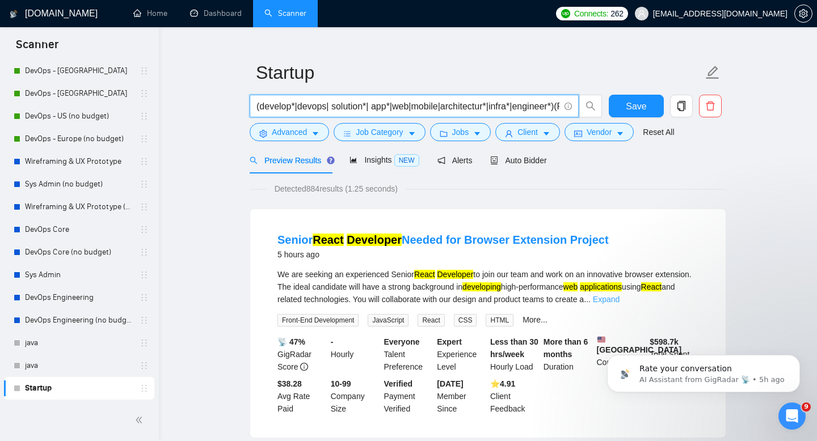
click at [619, 302] on link "Expand" at bounding box center [606, 299] width 27 height 9
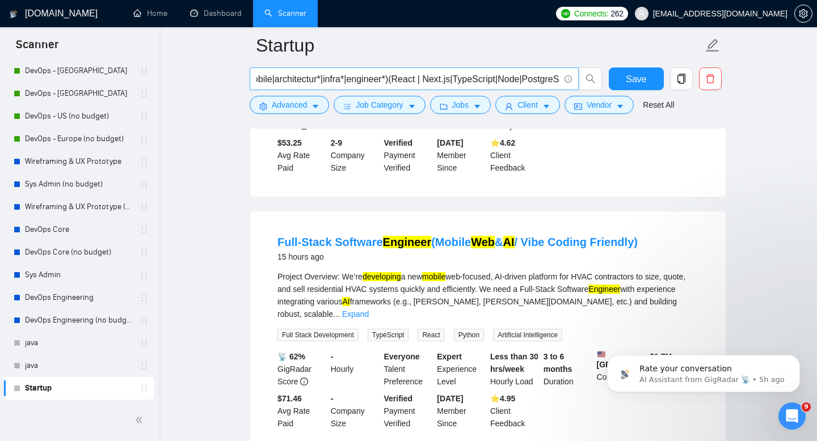
scroll to position [0, 155]
click at [410, 80] on input "(develop*|devops| solution*| app*|web|mobile|architectur*|infra*|engineer*)(Rea…" at bounding box center [407, 79] width 303 height 14
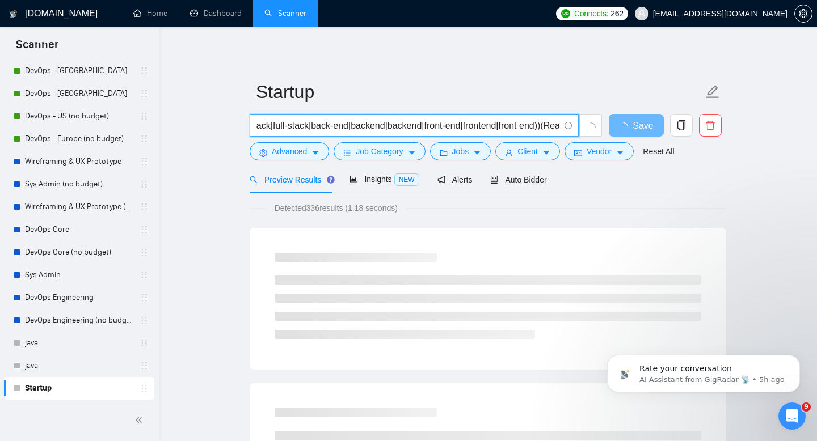
scroll to position [0, 360]
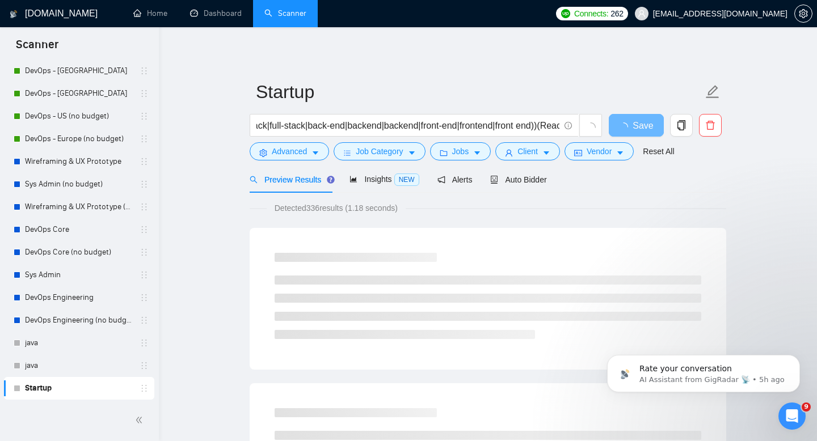
click at [593, 182] on div "Preview Results Insights NEW Alerts Auto Bidder" at bounding box center [488, 179] width 476 height 27
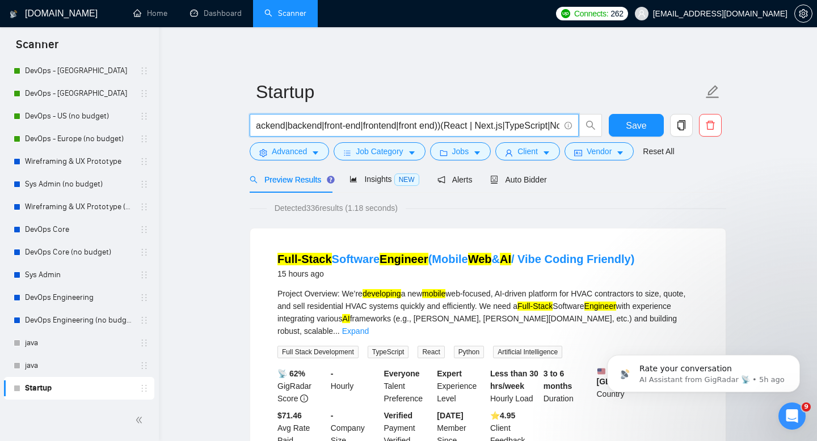
scroll to position [0, 474]
drag, startPoint x: 472, startPoint y: 125, endPoint x: 447, endPoint y: 130, distance: 25.9
click at [447, 130] on input "(develop*|devops| solution*| app*|web|mobile|architectur*|infra*|engineer*)(ful…" at bounding box center [407, 126] width 303 height 14
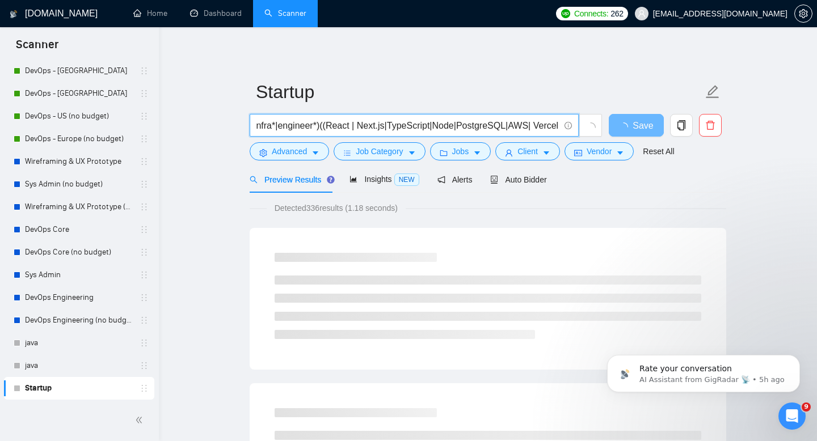
scroll to position [0, 230]
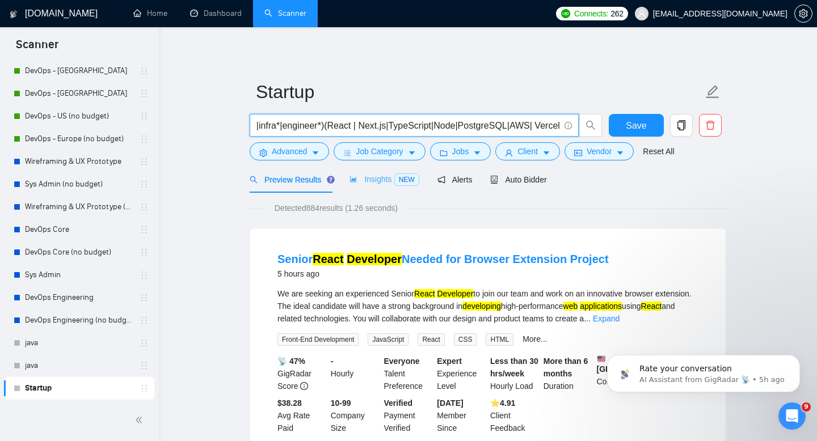
type input "(develop*|devops| solution*| app*|web|mobile|architectur*|infra*|engineer*)(Rea…"
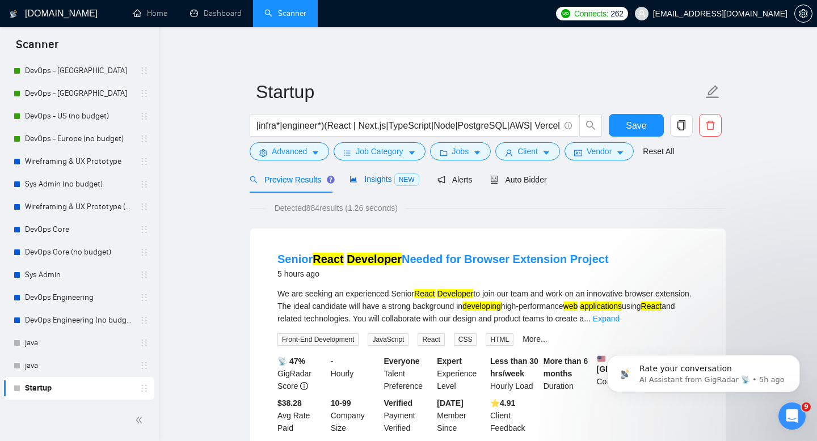
click at [366, 183] on span "Insights NEW" at bounding box center [383, 179] width 69 height 9
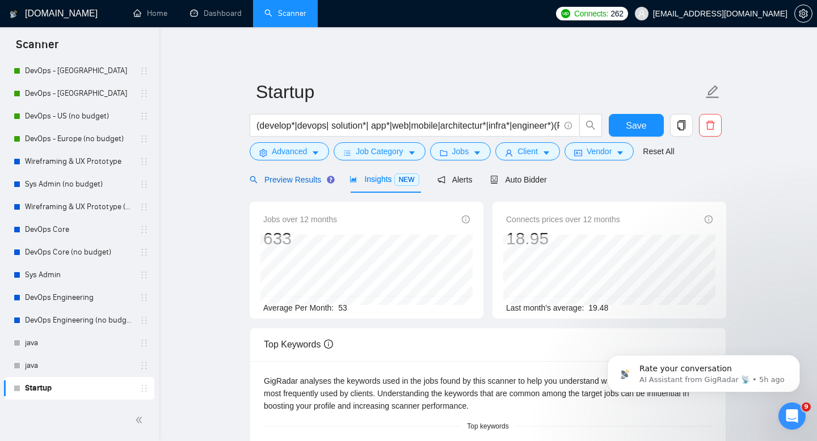
click at [315, 174] on div "Preview Results" at bounding box center [291, 180] width 82 height 12
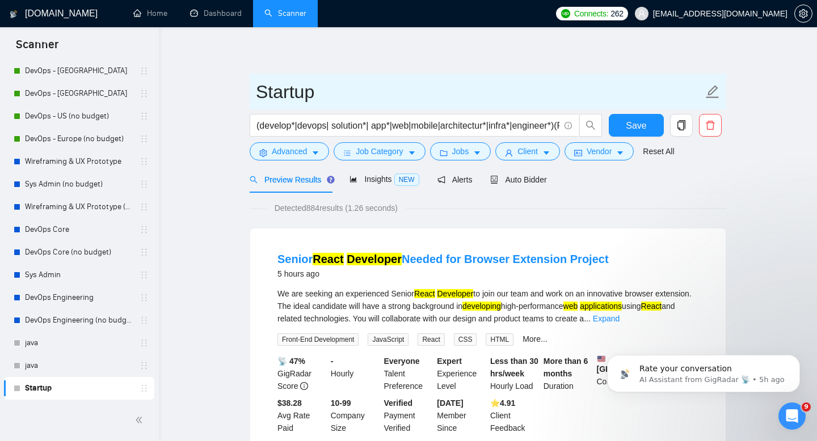
click at [289, 94] on input "Startup" at bounding box center [479, 92] width 447 height 28
type input "[PERSON_NAME]"
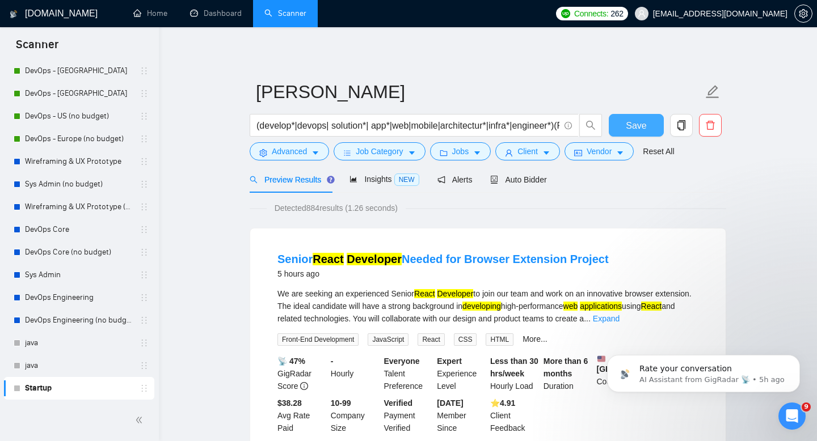
click at [640, 131] on span "Save" at bounding box center [636, 126] width 20 height 14
click at [512, 128] on input "(develop*|devops| solution*| app*|web|mobile|architectur*|infra*|engineer*)(Rea…" at bounding box center [407, 126] width 303 height 14
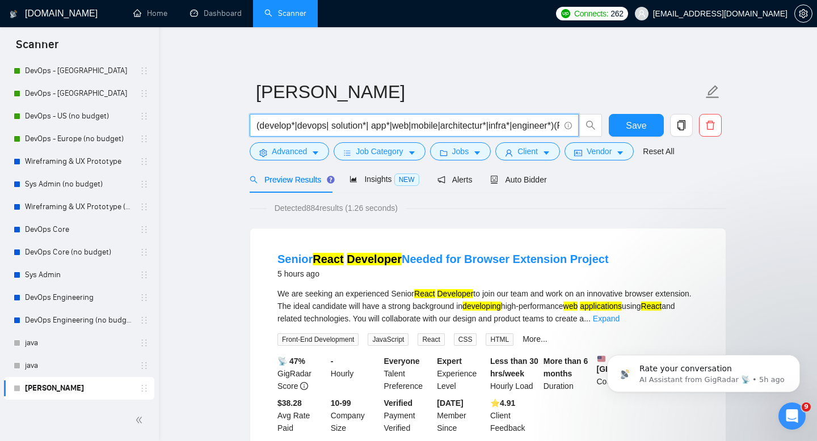
drag, startPoint x: 449, startPoint y: 127, endPoint x: 172, endPoint y: 115, distance: 276.5
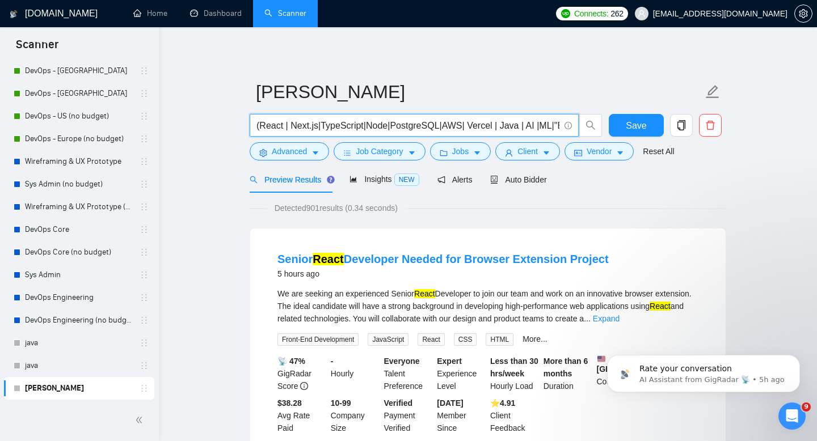
click at [282, 126] on input "(React | Next.js|TypeScript|Node|PostgreSQL|AWS| Vercel | Java | AI |ML|"Big Da…" at bounding box center [407, 126] width 303 height 14
click at [556, 125] on input "(React|react.js | Next.js|TypeScript|Node|PostgreSQL|AWS| Vercel | Java | AI |M…" at bounding box center [407, 126] width 303 height 14
click at [372, 125] on input "(React|react.js | Next.js|TypeScript|Node|PostgreSQL|AWS| Vercel | Java | AI |M…" at bounding box center [407, 126] width 303 height 14
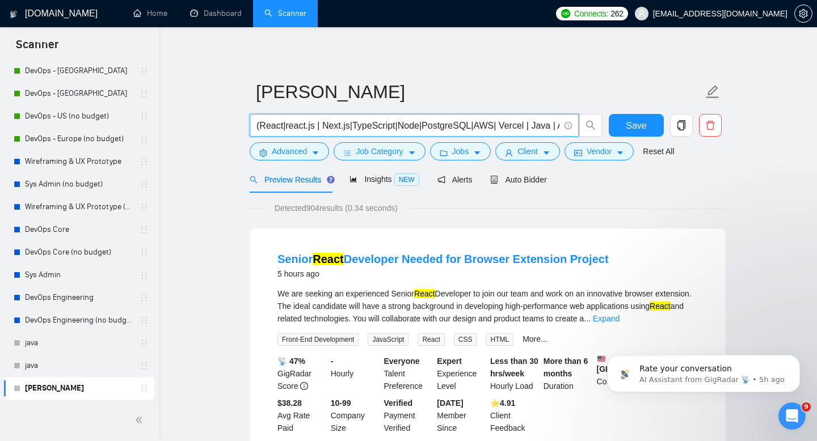
click at [255, 124] on span "(React|react.js | Next.js|TypeScript|Node|PostgreSQL|AWS| Vercel | Java | AI |M…" at bounding box center [414, 125] width 329 height 23
click at [258, 125] on input "(React|react.js | Next.js|TypeScript|Node|PostgreSQL|AWS| Vercel | Java | AI |M…" at bounding box center [407, 126] width 303 height 14
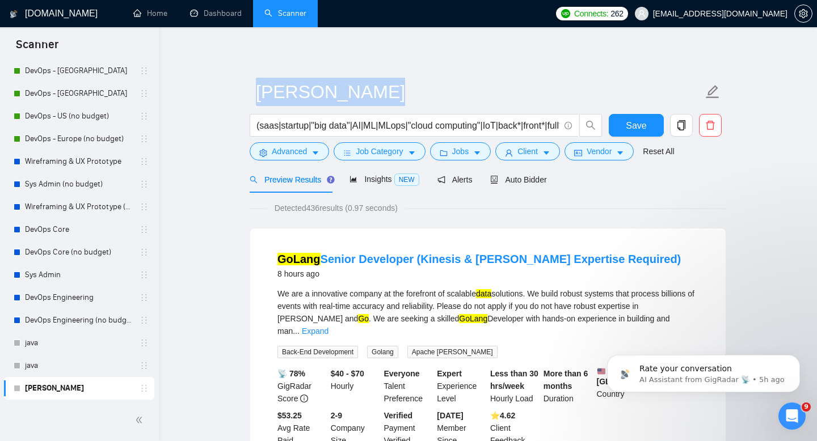
drag, startPoint x: 560, startPoint y: 125, endPoint x: 180, endPoint y: 132, distance: 380.1
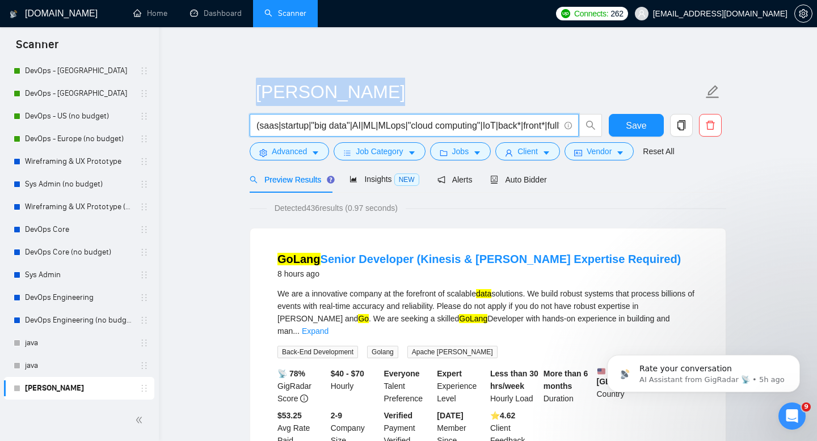
click at [265, 124] on input "(saas|startup|"big data"|AI|ML|MLops|"cloud computing"|IoT|back*|front*|full*)"…" at bounding box center [407, 126] width 303 height 14
drag, startPoint x: 556, startPoint y: 125, endPoint x: 243, endPoint y: 132, distance: 313.2
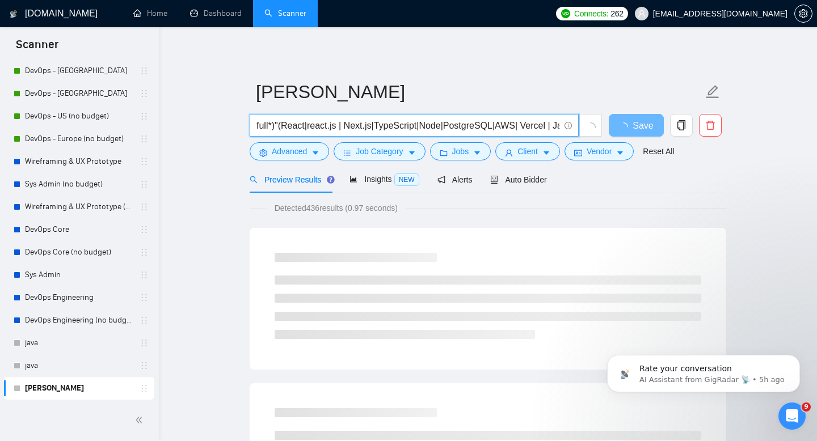
drag, startPoint x: 281, startPoint y: 127, endPoint x: 242, endPoint y: 126, distance: 39.1
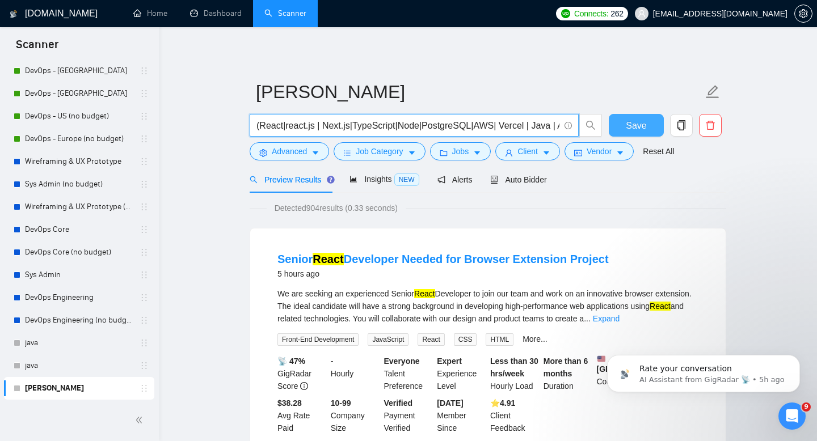
type input "(React|react.js | Next.js|TypeScript|Node|PostgreSQL|AWS| Vercel | Java | AI |M…"
click at [634, 134] on button "Save" at bounding box center [636, 125] width 55 height 23
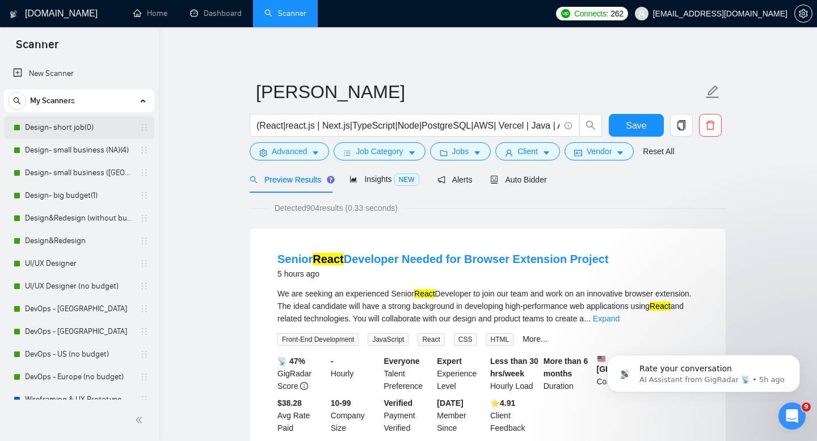
click at [60, 128] on link "Design- short job(0)" at bounding box center [79, 127] width 108 height 23
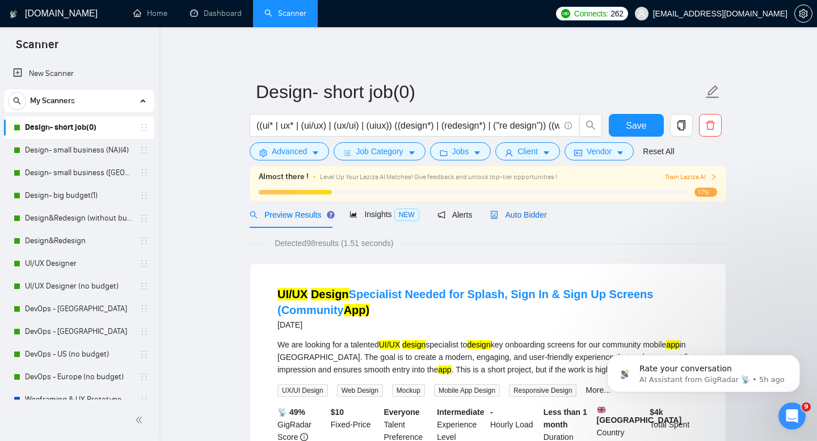
click at [537, 211] on span "Auto Bidder" at bounding box center [518, 214] width 56 height 9
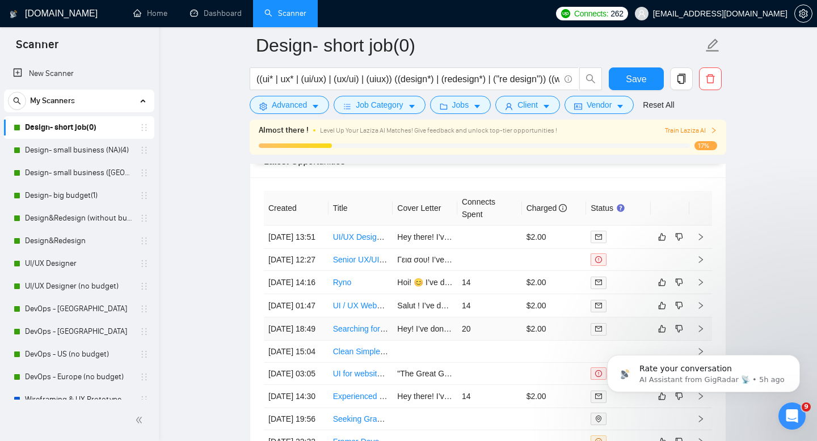
scroll to position [2839, 0]
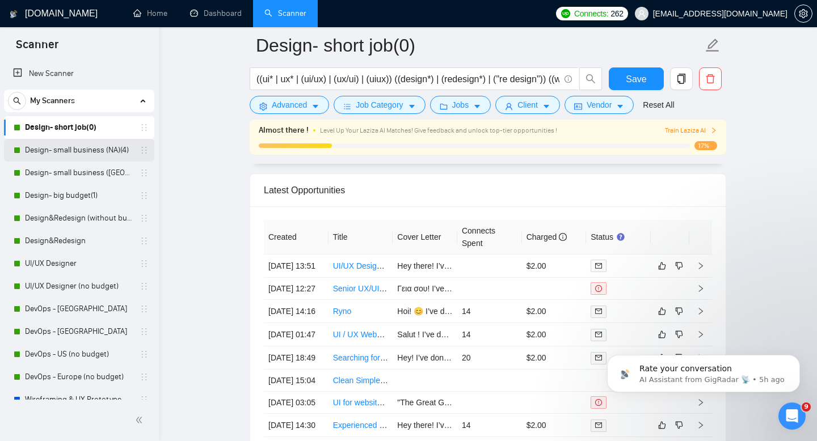
click at [87, 151] on link "Design- small business (NA)(4)" at bounding box center [79, 150] width 108 height 23
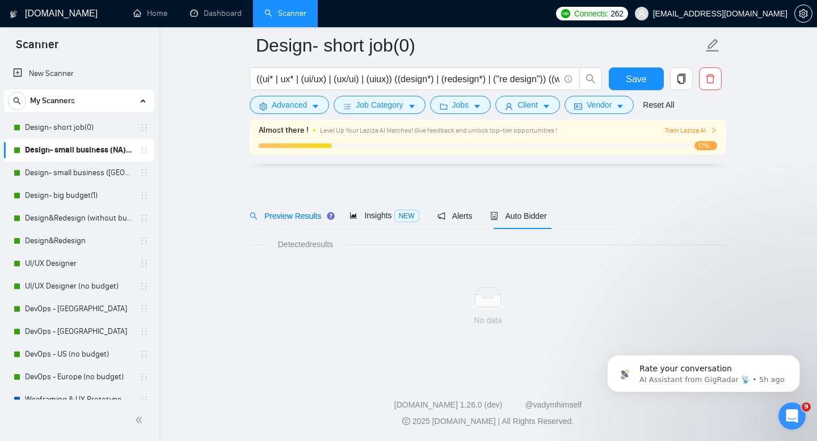
scroll to position [8, 0]
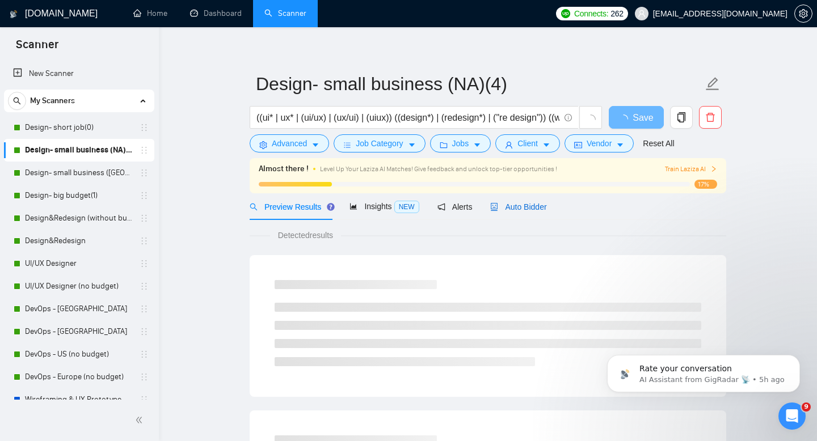
click at [510, 204] on span "Auto Bidder" at bounding box center [518, 206] width 56 height 9
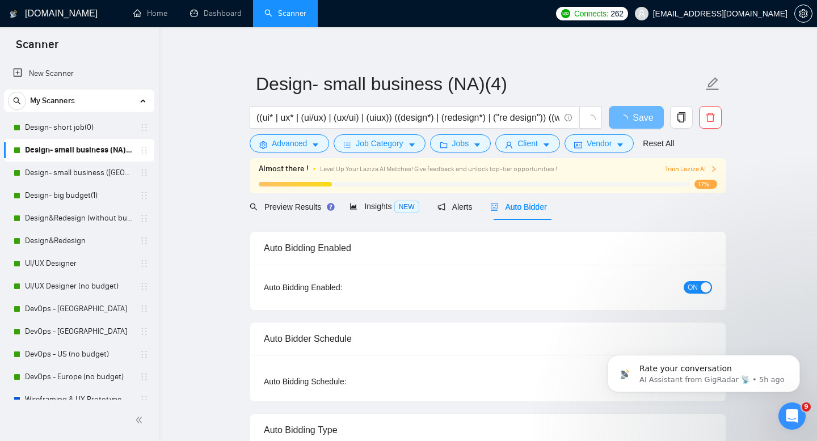
radio input "false"
radio input "true"
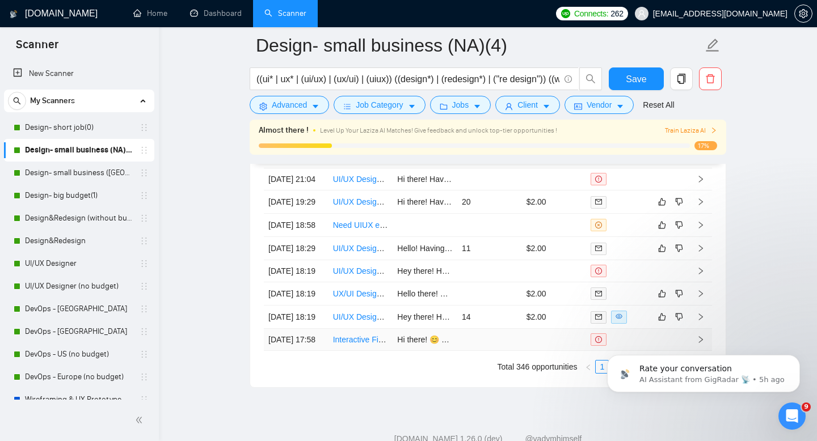
scroll to position [3265, 0]
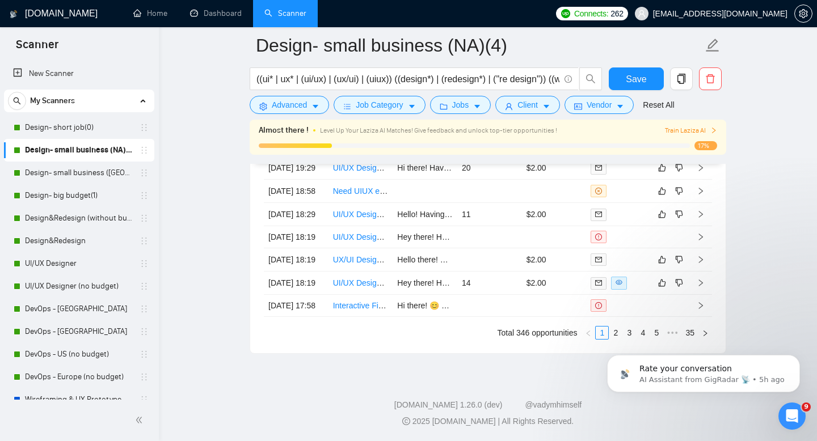
click at [607, 332] on html "Rate your conversation AI Assistant from GigRadar 📡 • 5h ago" at bounding box center [703, 370] width 227 height 79
click at [585, 353] on div "Created Title Cover Letter Connects Spent Charged Status [DATE] 23:47 Figma Des…" at bounding box center [487, 197] width 475 height 313
click at [611, 334] on html "Rate your conversation AI Assistant from GigRadar 📡 • 5h ago" at bounding box center [703, 370] width 227 height 79
click at [593, 374] on footer "[DOMAIN_NAME] 1.26.0 (dev) @vadymhimself 2025 [DOMAIN_NAME] | All Rights Reserv…" at bounding box center [488, 406] width 658 height 69
click at [604, 332] on html "Rate your conversation AI Assistant from GigRadar 📡 • 5h ago" at bounding box center [703, 370] width 227 height 79
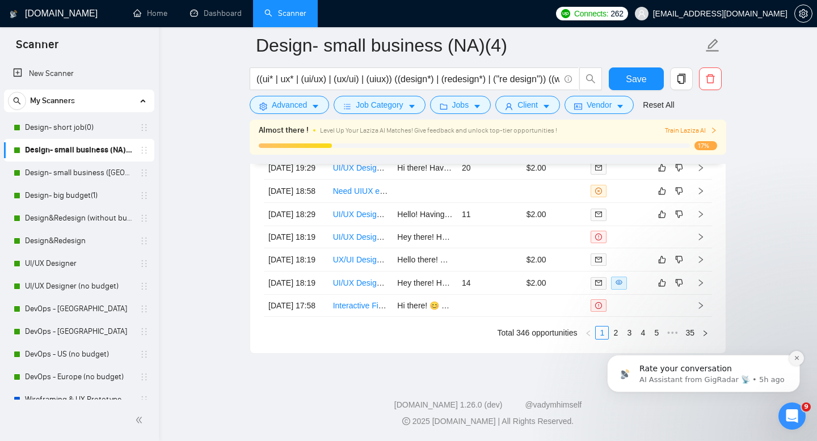
click at [799, 359] on icon "Dismiss notification" at bounding box center [797, 358] width 6 height 6
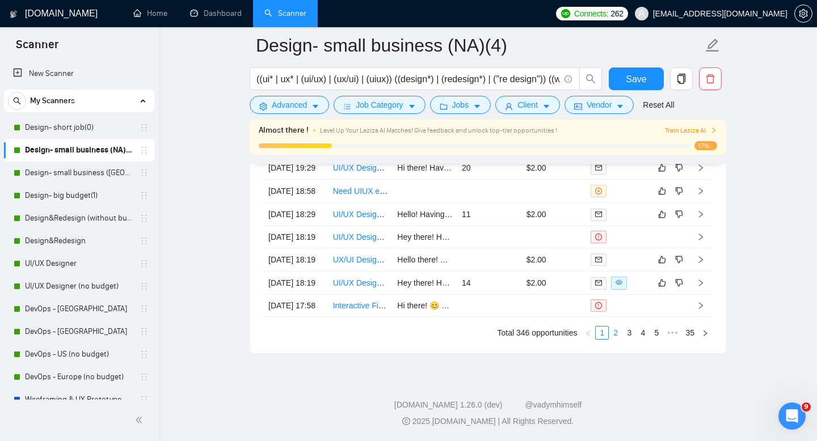
click at [614, 334] on link "2" at bounding box center [615, 333] width 12 height 12
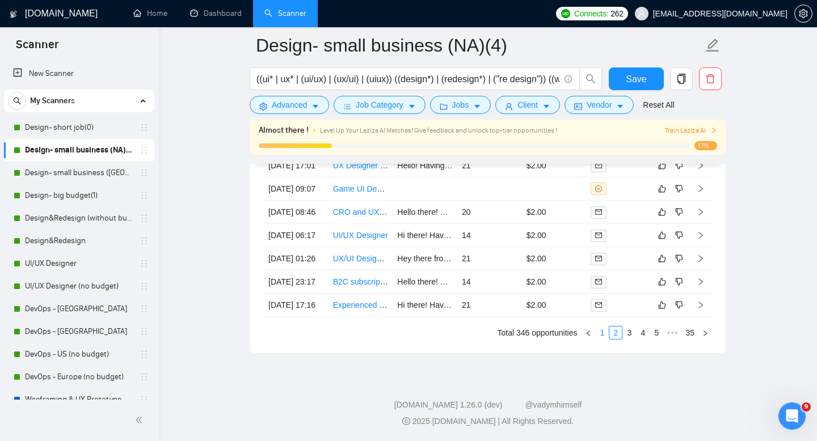
click at [598, 332] on link "1" at bounding box center [602, 333] width 12 height 12
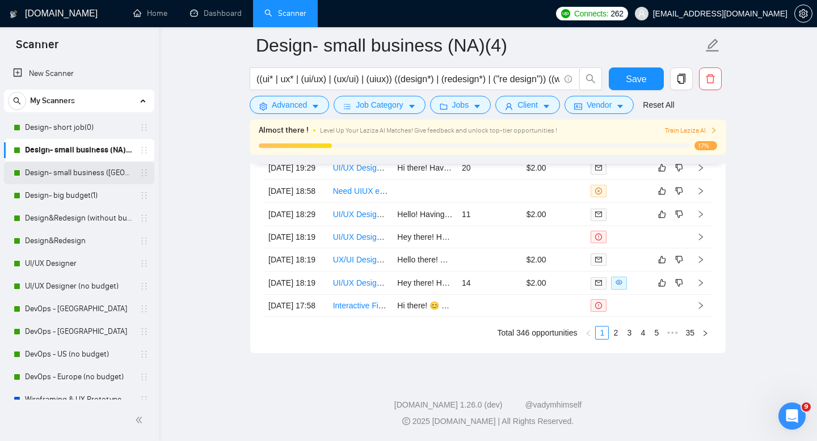
click at [72, 174] on link "Design- small business ([GEOGRAPHIC_DATA])(4)" at bounding box center [79, 173] width 108 height 23
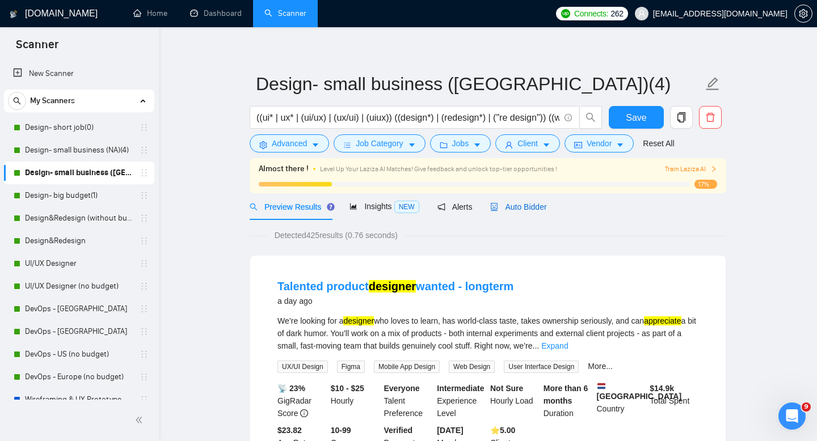
click at [534, 208] on span "Auto Bidder" at bounding box center [518, 206] width 56 height 9
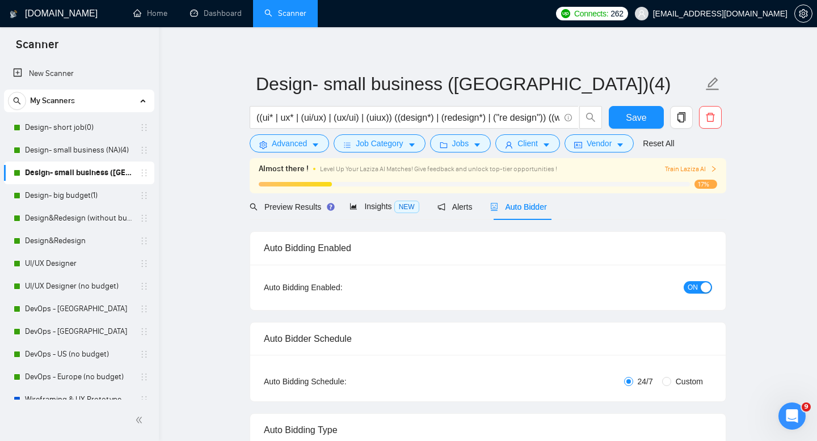
radio input "false"
radio input "true"
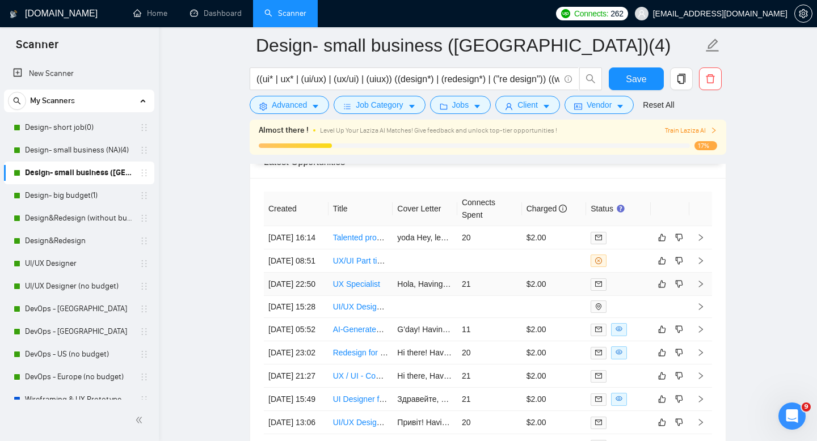
scroll to position [3007, 0]
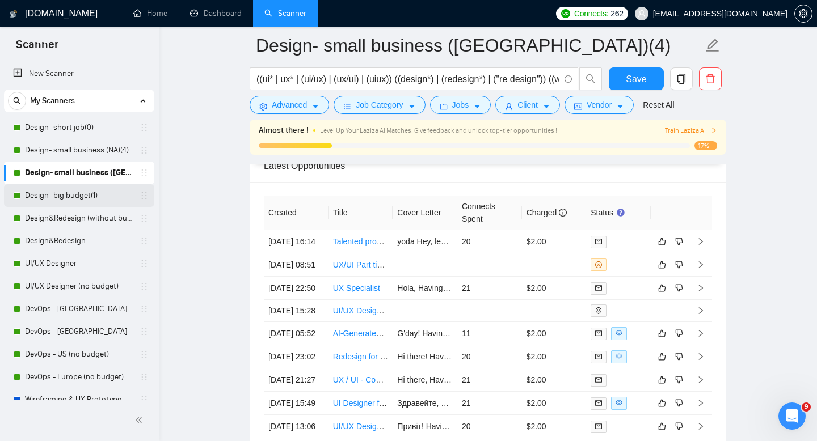
click at [45, 200] on link "Design- big budget(1)" at bounding box center [79, 195] width 108 height 23
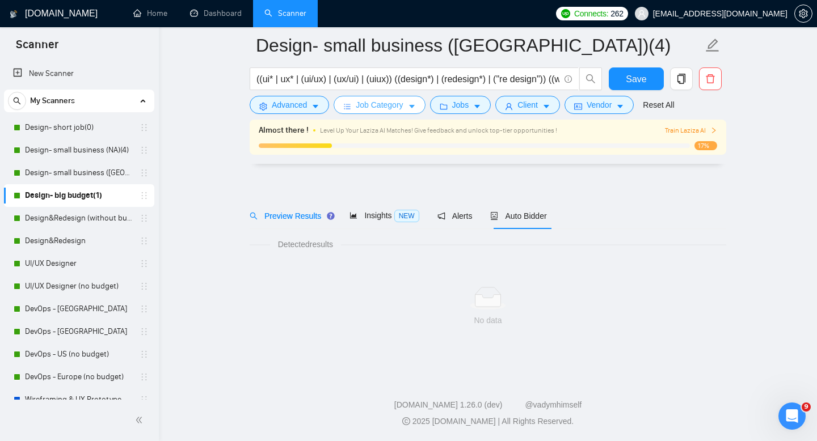
scroll to position [8, 0]
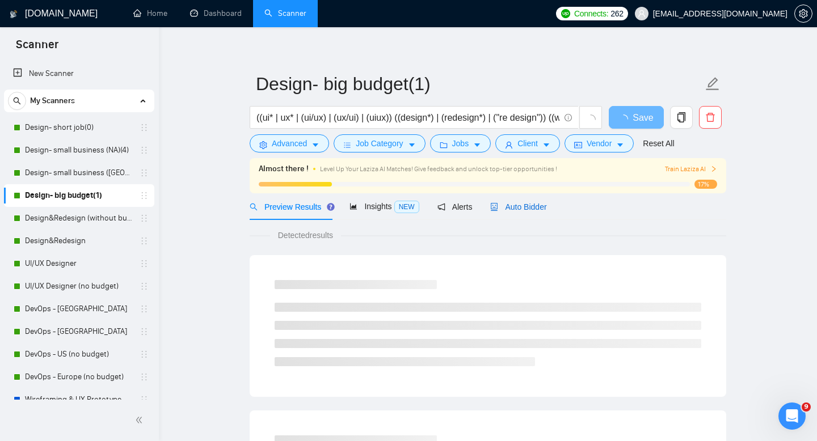
click at [530, 201] on div "Auto Bidder" at bounding box center [518, 207] width 56 height 12
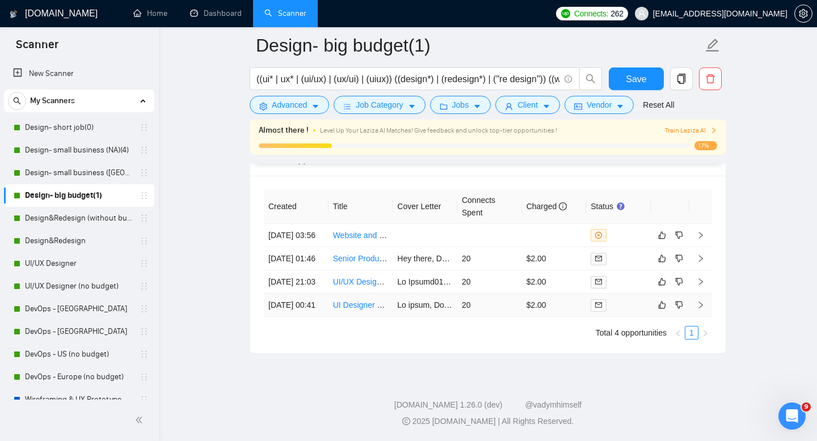
scroll to position [2787, 0]
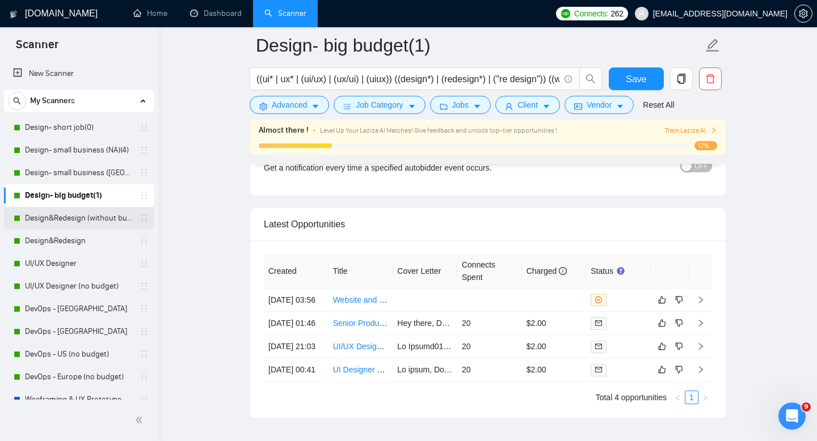
click at [92, 225] on link "Design&Redesign (without budget)" at bounding box center [79, 218] width 108 height 23
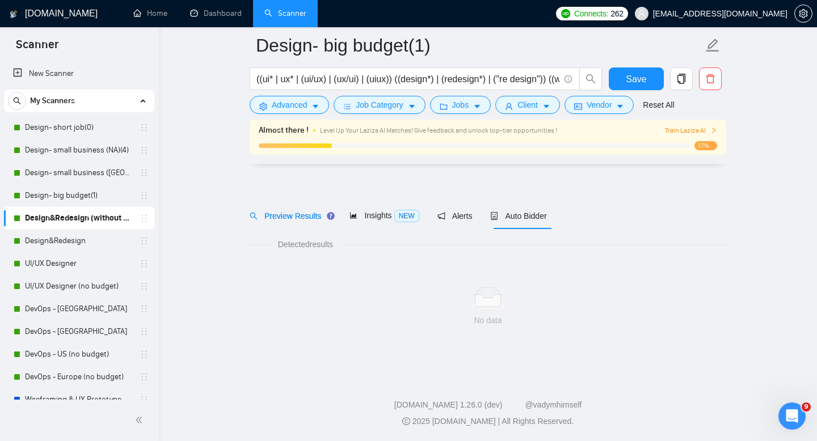
scroll to position [8, 0]
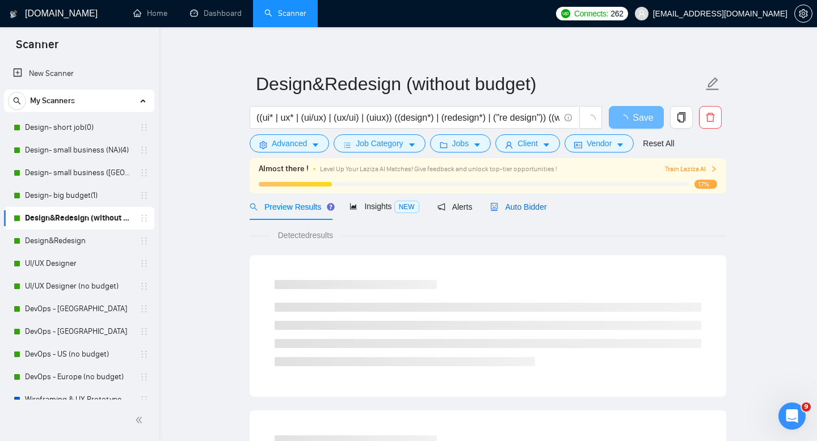
click at [507, 212] on div "Auto Bidder" at bounding box center [518, 207] width 56 height 12
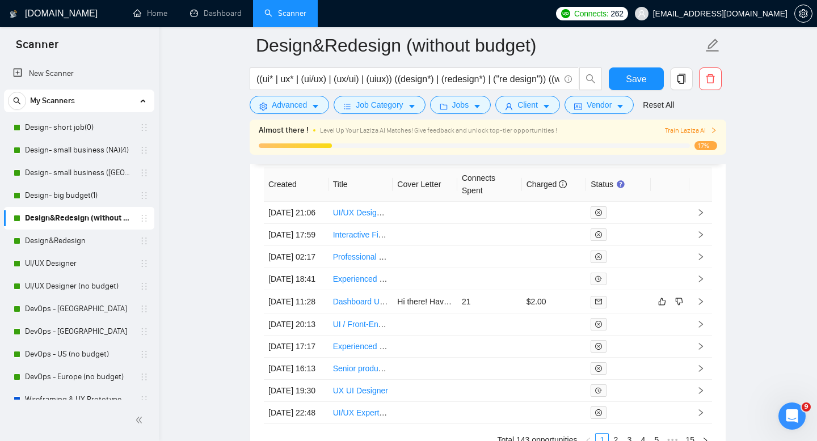
scroll to position [3033, 0]
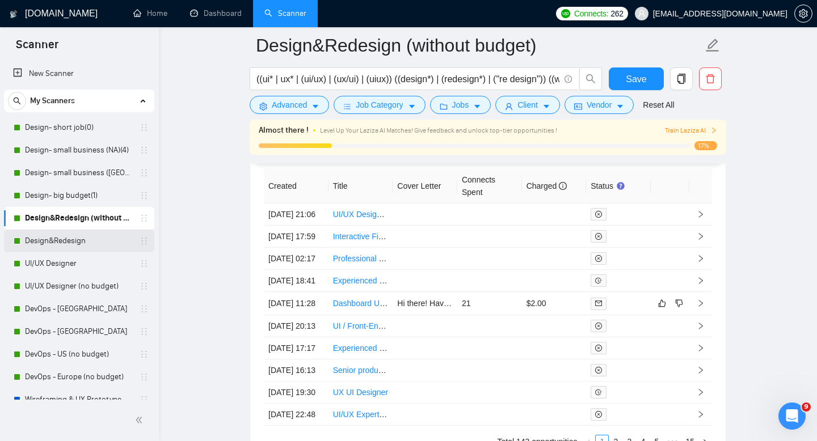
click at [62, 243] on link "Design&Redesign" at bounding box center [79, 241] width 108 height 23
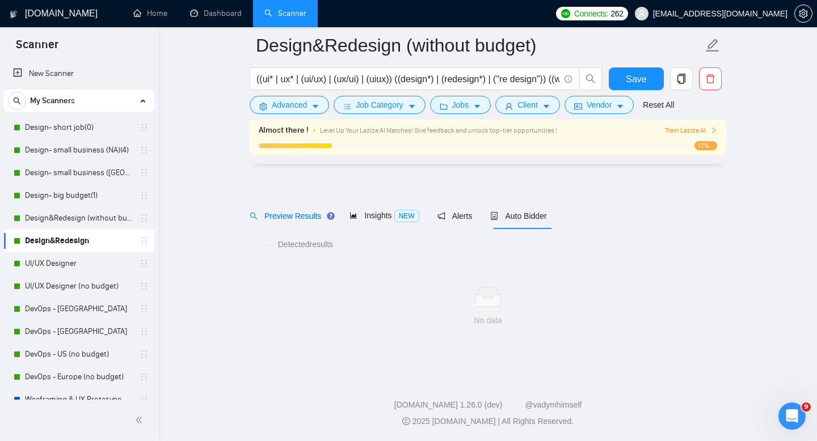
scroll to position [8, 0]
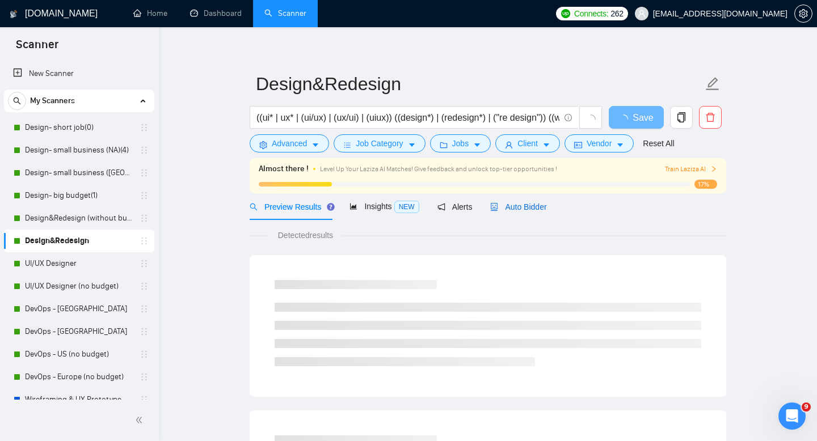
click at [506, 205] on span "Auto Bidder" at bounding box center [518, 206] width 56 height 9
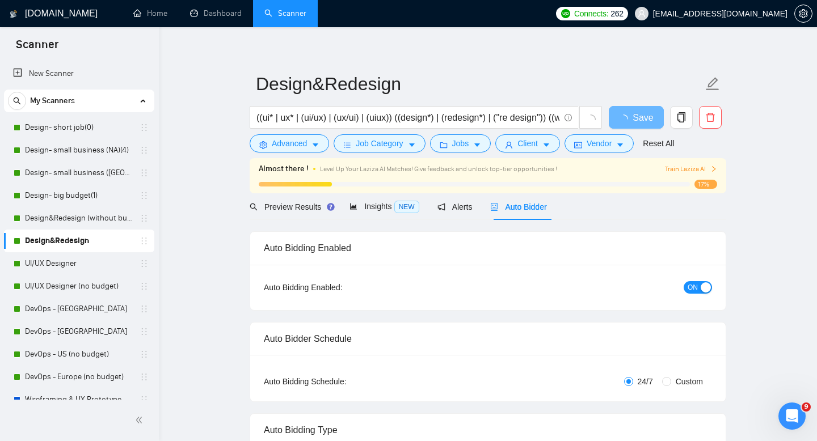
radio input "false"
radio input "true"
checkbox input "true"
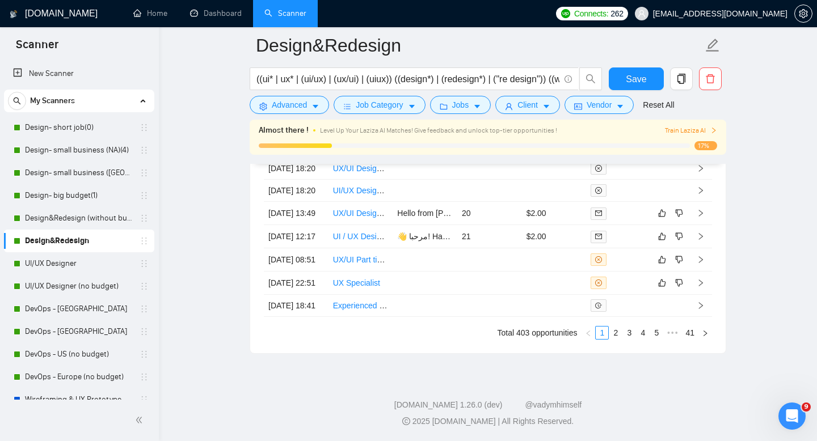
scroll to position [3418, 0]
click at [617, 336] on link "2" at bounding box center [615, 333] width 12 height 12
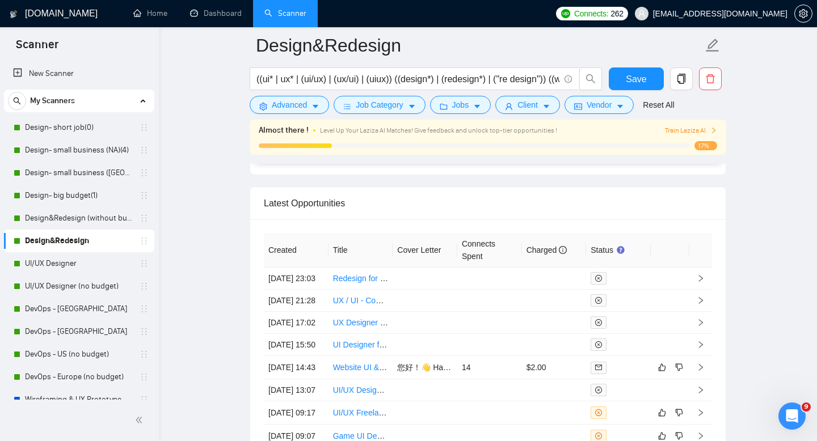
scroll to position [3175, 0]
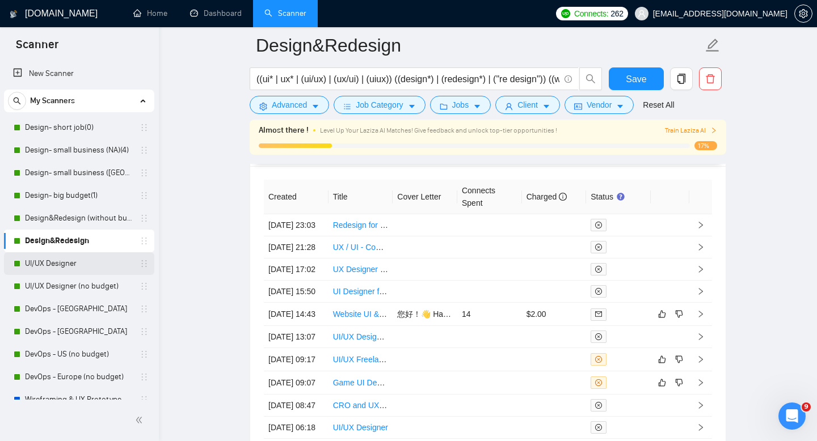
click at [72, 264] on link "UI/UX Designer" at bounding box center [79, 263] width 108 height 23
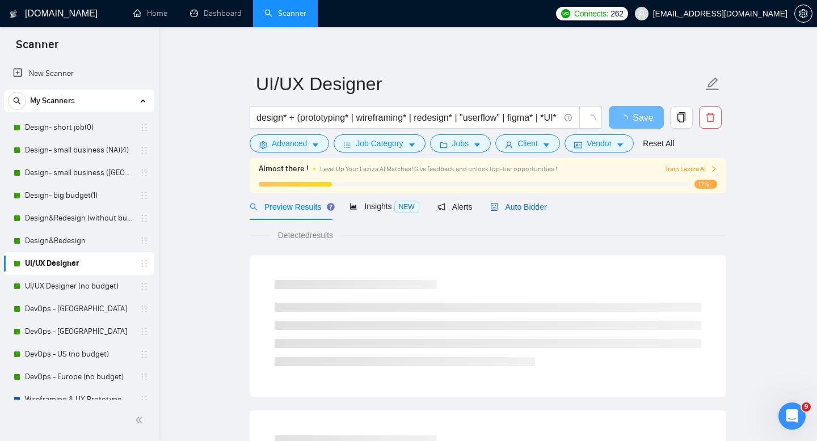
click at [538, 207] on span "Auto Bidder" at bounding box center [518, 206] width 56 height 9
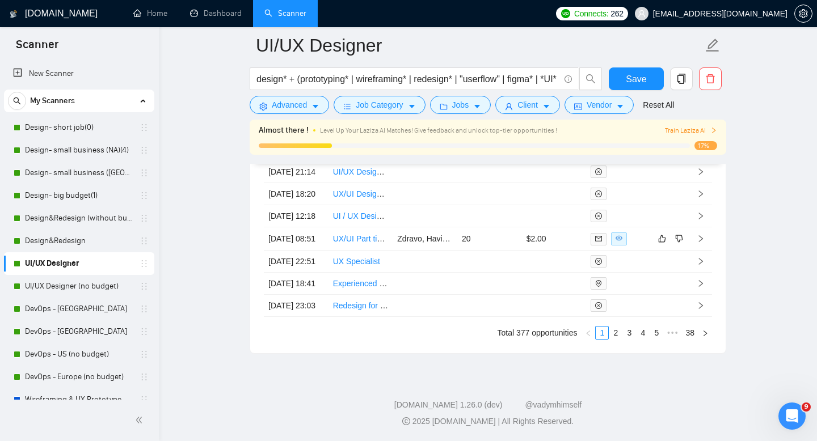
scroll to position [3418, 0]
click at [615, 335] on link "2" at bounding box center [615, 333] width 12 height 12
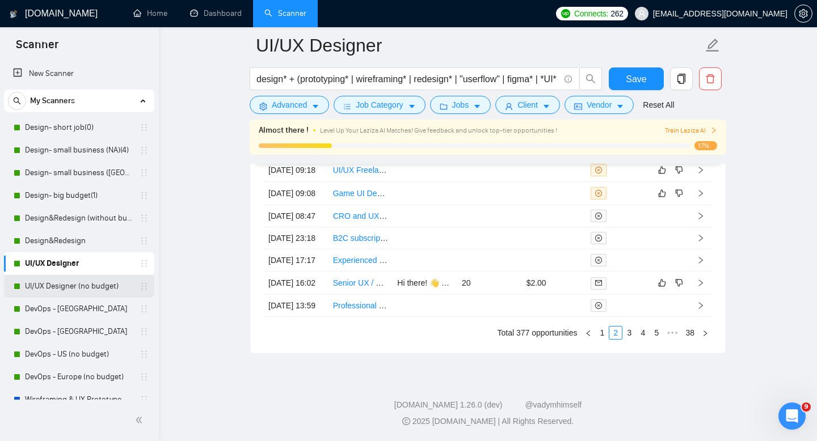
click at [54, 285] on link "UI/UX Designer (no budget)" at bounding box center [79, 286] width 108 height 23
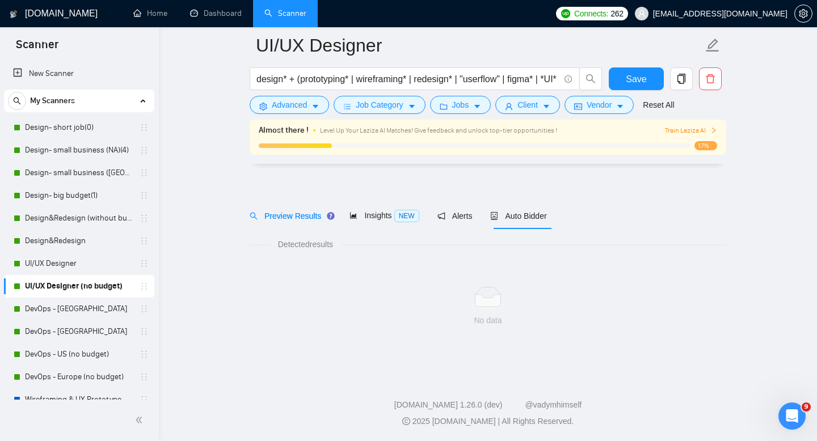
scroll to position [8, 0]
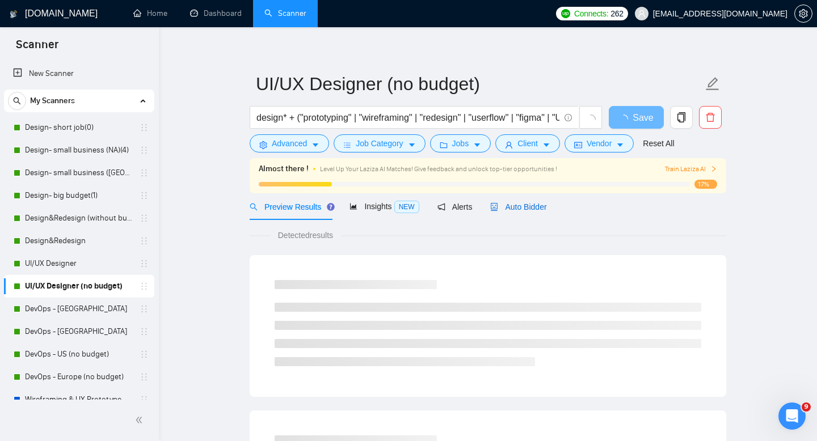
click at [534, 210] on span "Auto Bidder" at bounding box center [518, 206] width 56 height 9
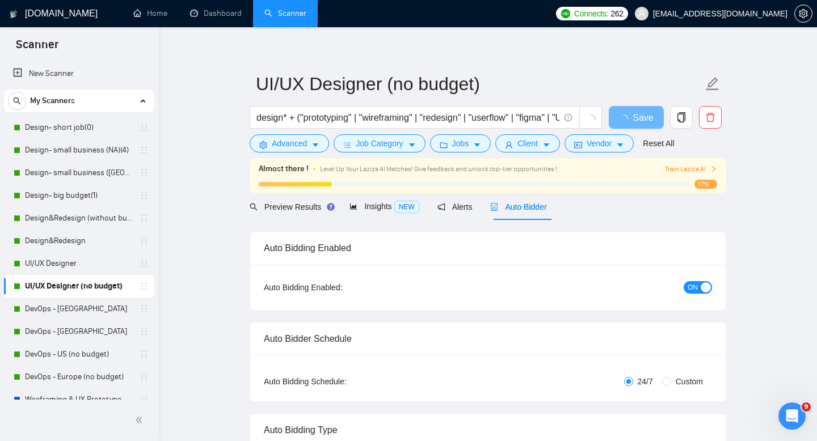
radio input "false"
radio input "true"
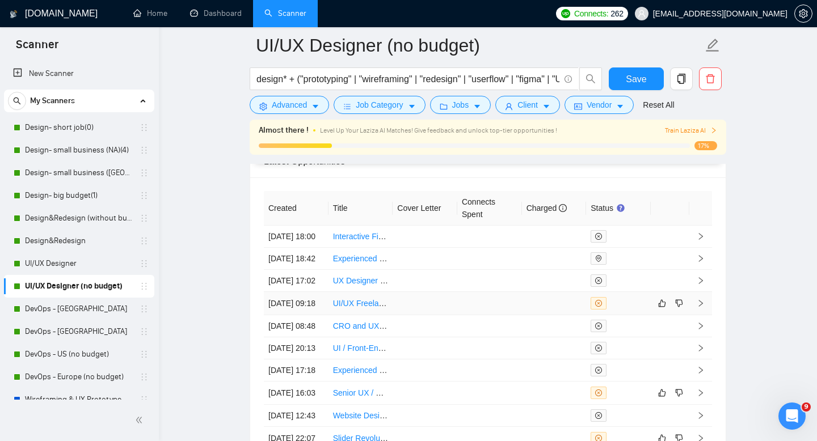
scroll to position [3012, 0]
click at [64, 309] on link "DevOps - [GEOGRAPHIC_DATA]" at bounding box center [79, 309] width 108 height 23
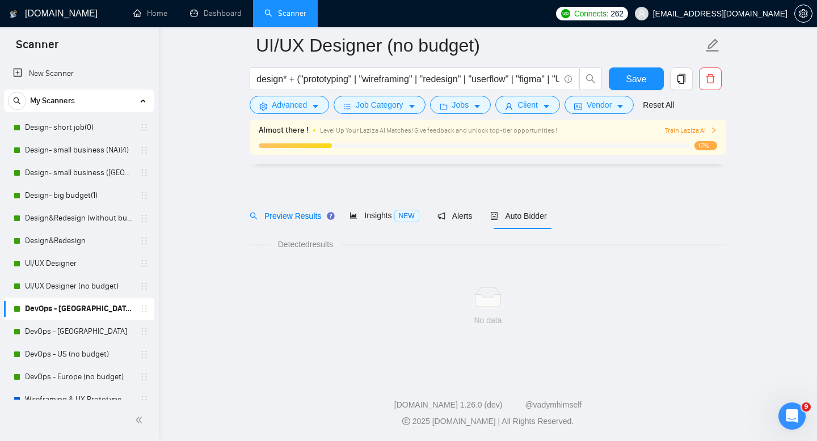
scroll to position [8, 0]
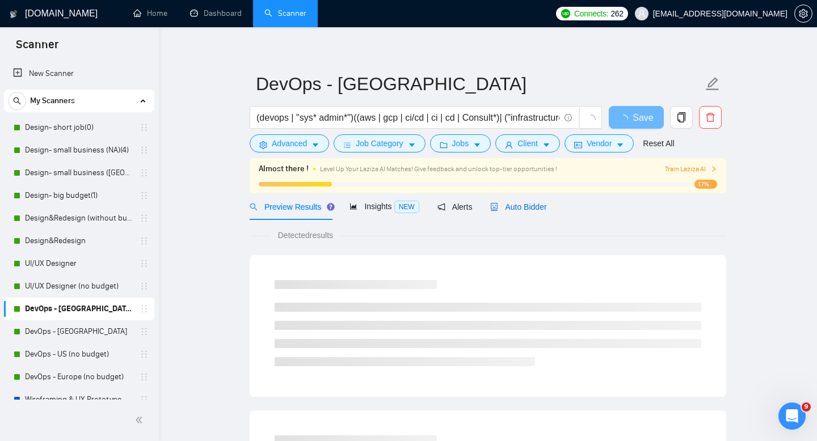
click at [517, 204] on span "Auto Bidder" at bounding box center [518, 206] width 56 height 9
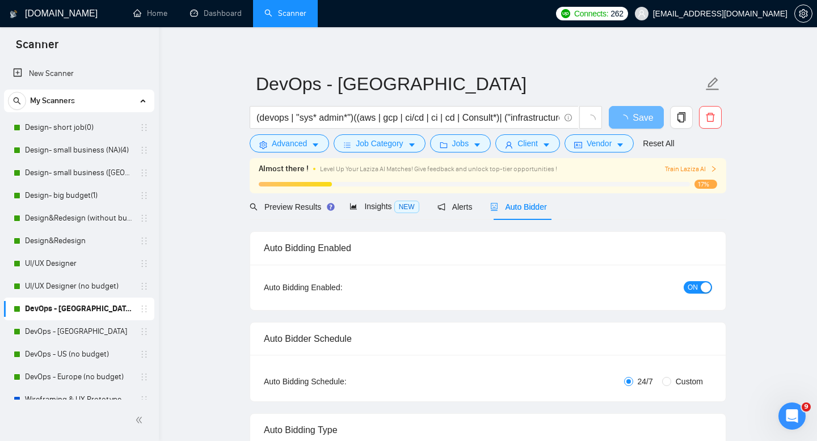
radio input "false"
radio input "true"
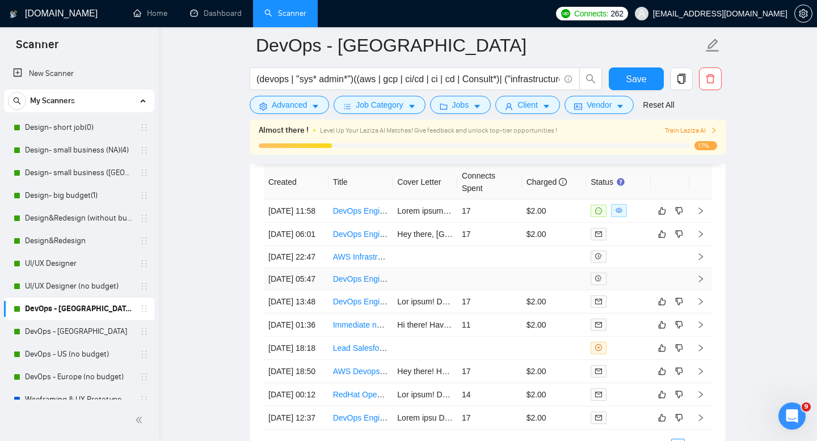
scroll to position [2941, 0]
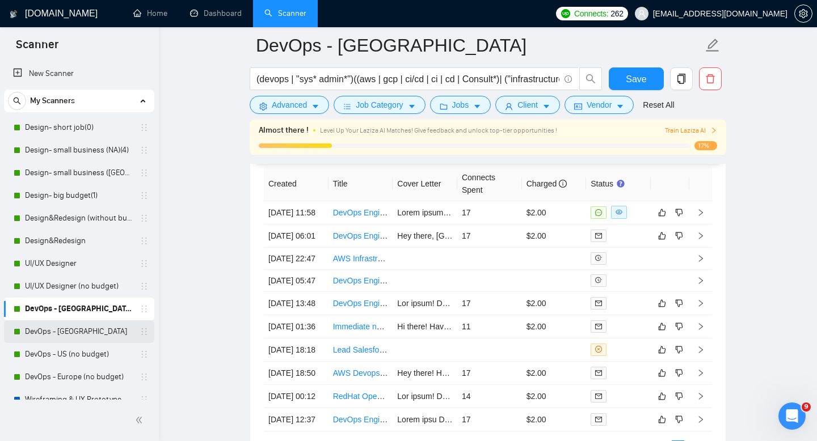
click at [57, 331] on link "DevOps - [GEOGRAPHIC_DATA]" at bounding box center [79, 331] width 108 height 23
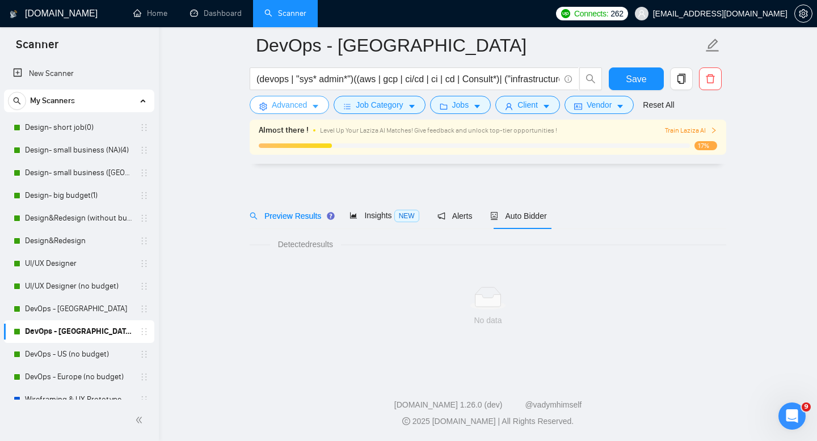
scroll to position [8, 0]
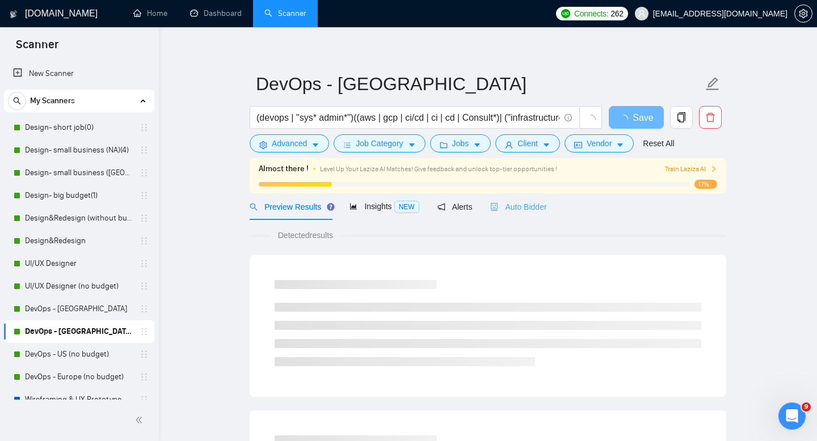
click at [533, 200] on div "Auto Bidder" at bounding box center [518, 206] width 56 height 27
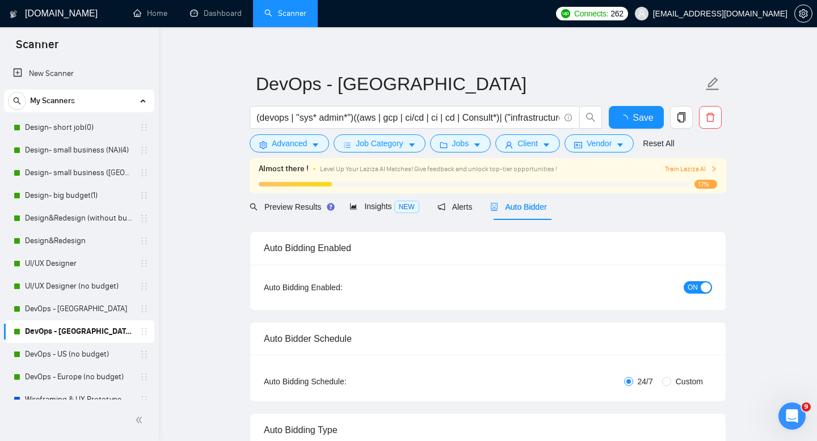
radio input "false"
radio input "true"
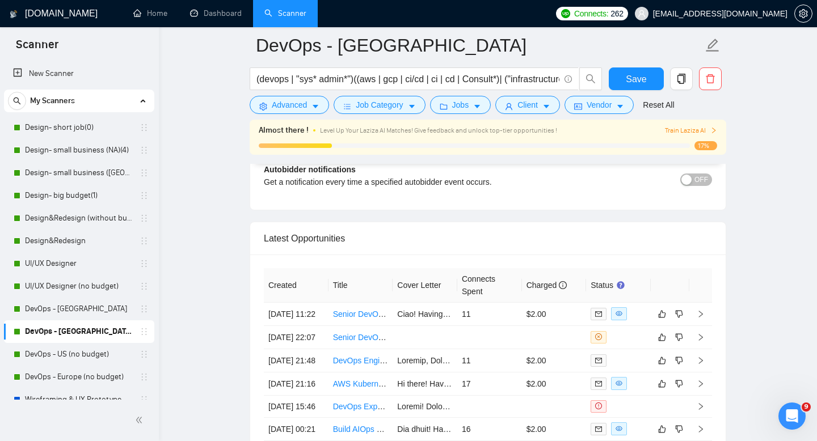
scroll to position [2847, 0]
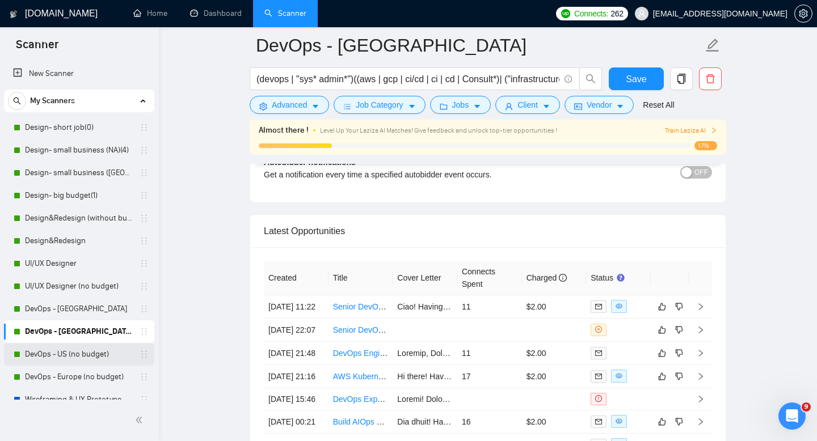
click at [84, 350] on link "DevOps - US (no budget)" at bounding box center [79, 354] width 108 height 23
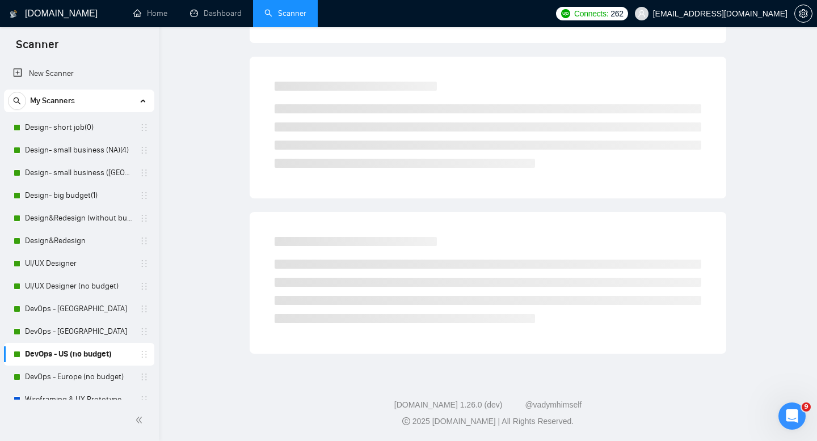
scroll to position [8, 0]
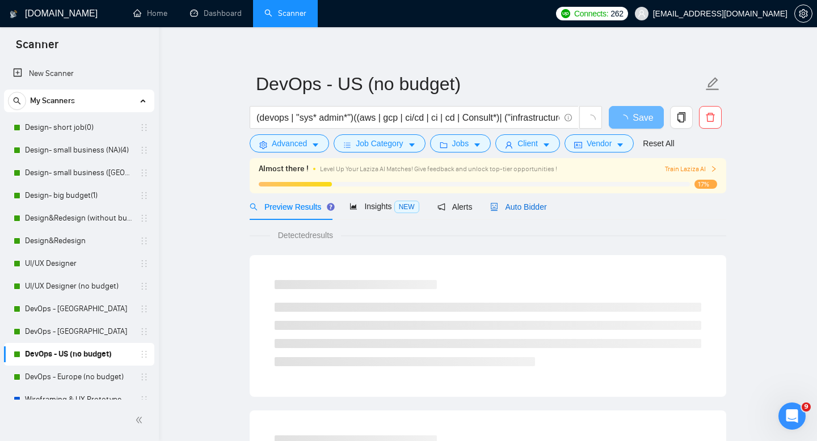
click at [522, 206] on span "Auto Bidder" at bounding box center [518, 206] width 56 height 9
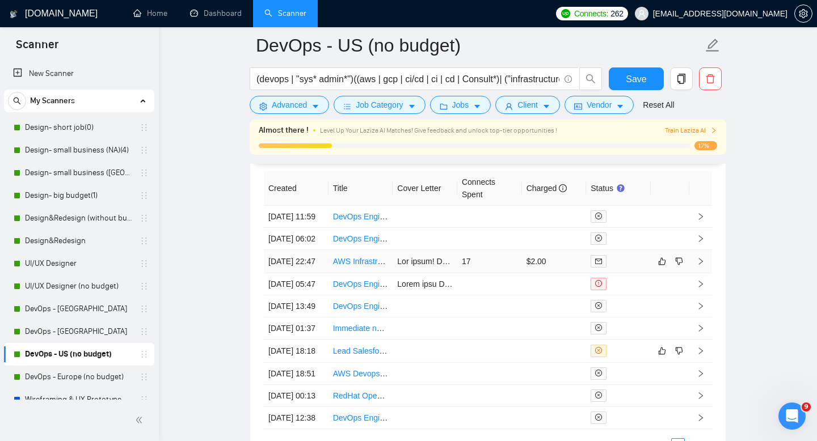
scroll to position [2792, 0]
click at [67, 377] on link "DevOps - Europe (no budget)" at bounding box center [79, 377] width 108 height 23
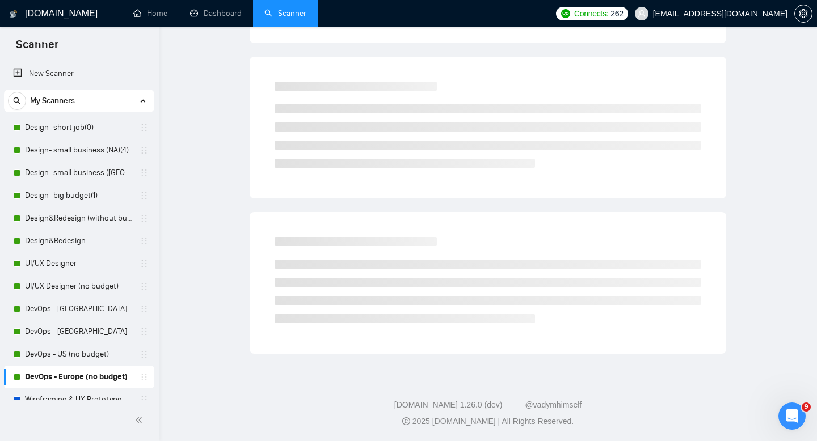
scroll to position [8, 0]
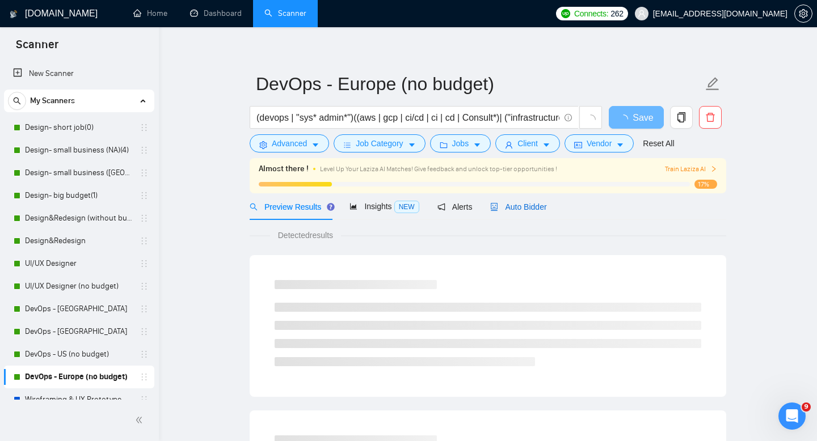
click at [510, 210] on span "Auto Bidder" at bounding box center [518, 206] width 56 height 9
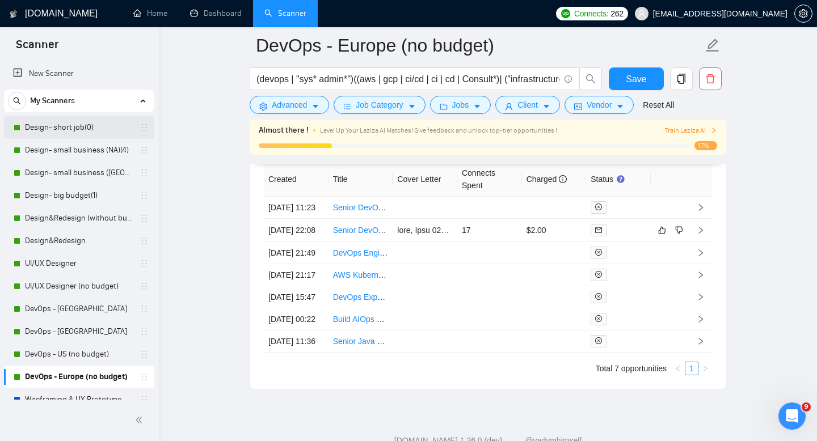
click at [149, 132] on div "Design- short job(0)" at bounding box center [79, 127] width 150 height 23
